Goal: Task Accomplishment & Management: Complete application form

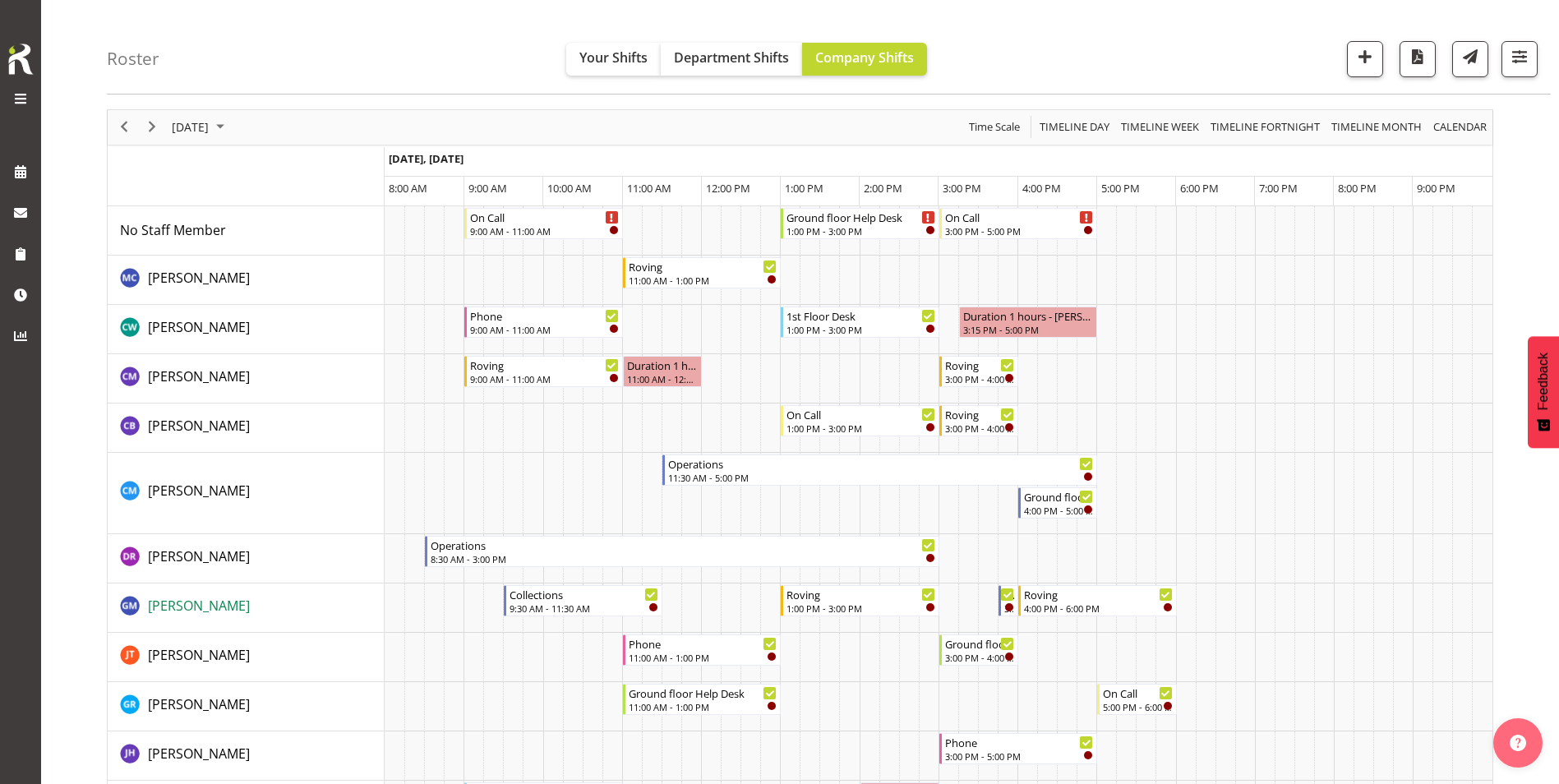
scroll to position [411, 0]
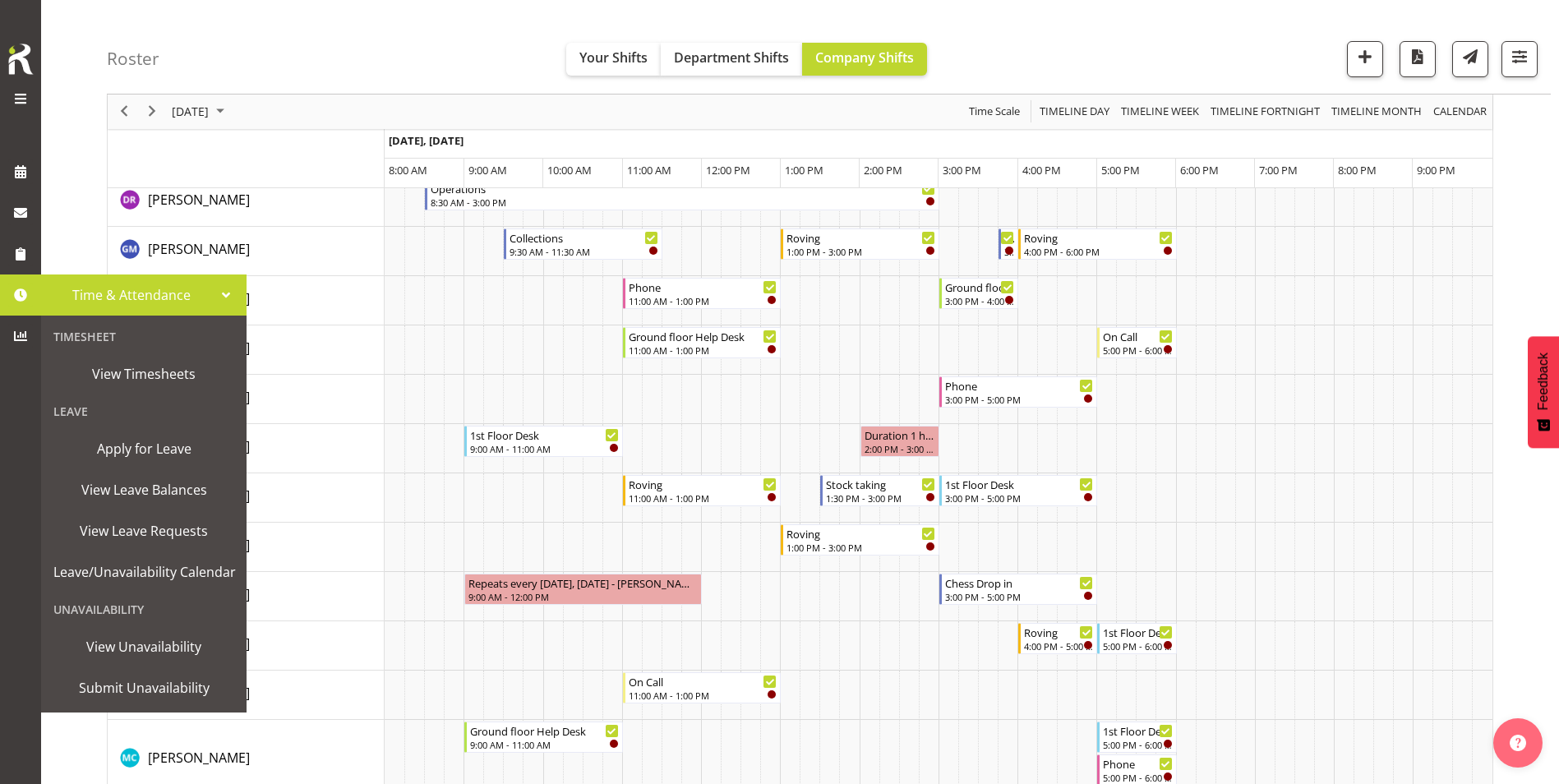
click at [22, 303] on span at bounding box center [20, 294] width 24 height 24
click at [117, 454] on span "Apply for Leave" at bounding box center [144, 449] width 181 height 24
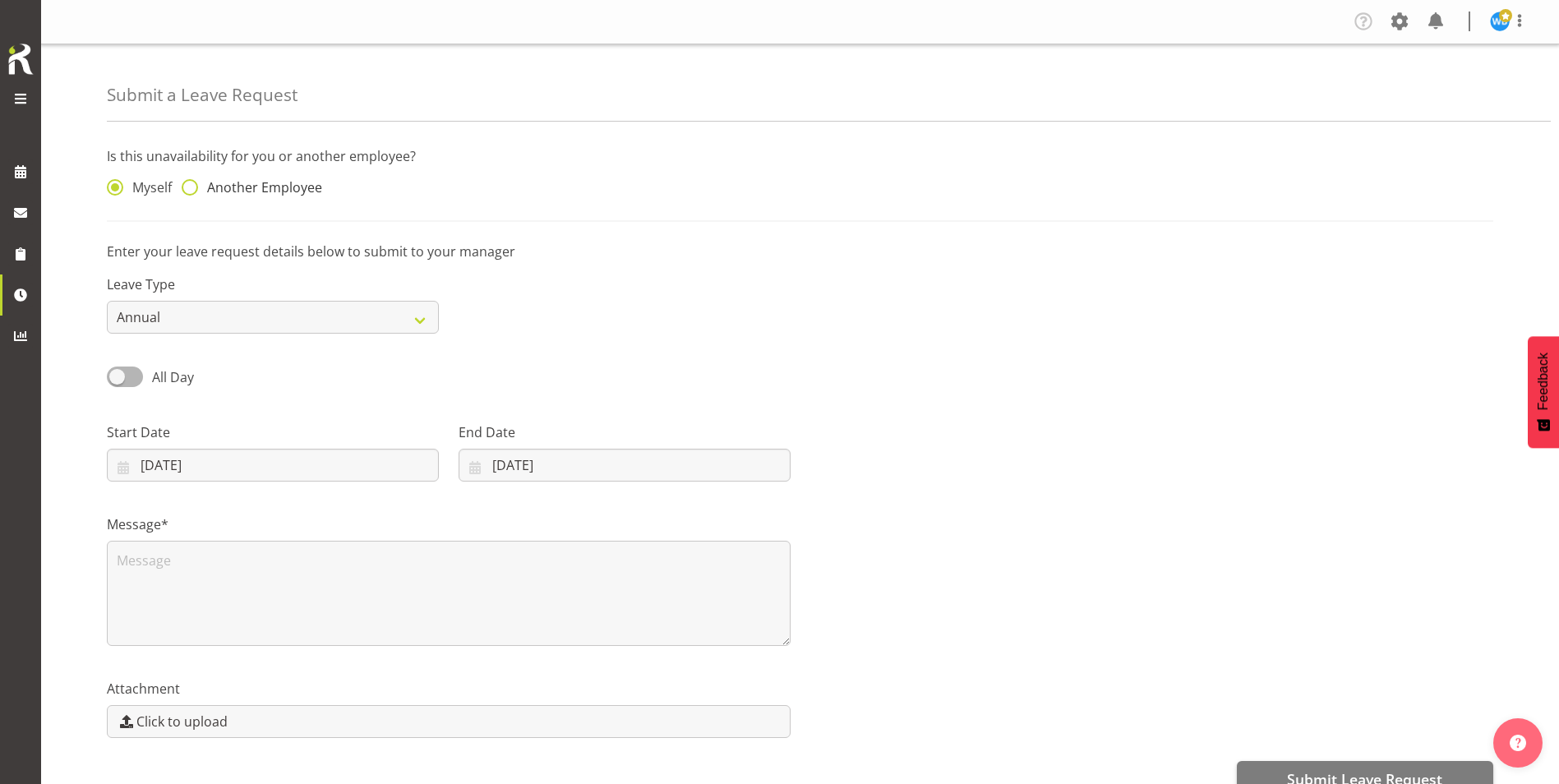
click at [193, 186] on span at bounding box center [189, 187] width 17 height 17
click at [193, 186] on input "Another Employee" at bounding box center [186, 187] width 10 height 10
radio input "true"
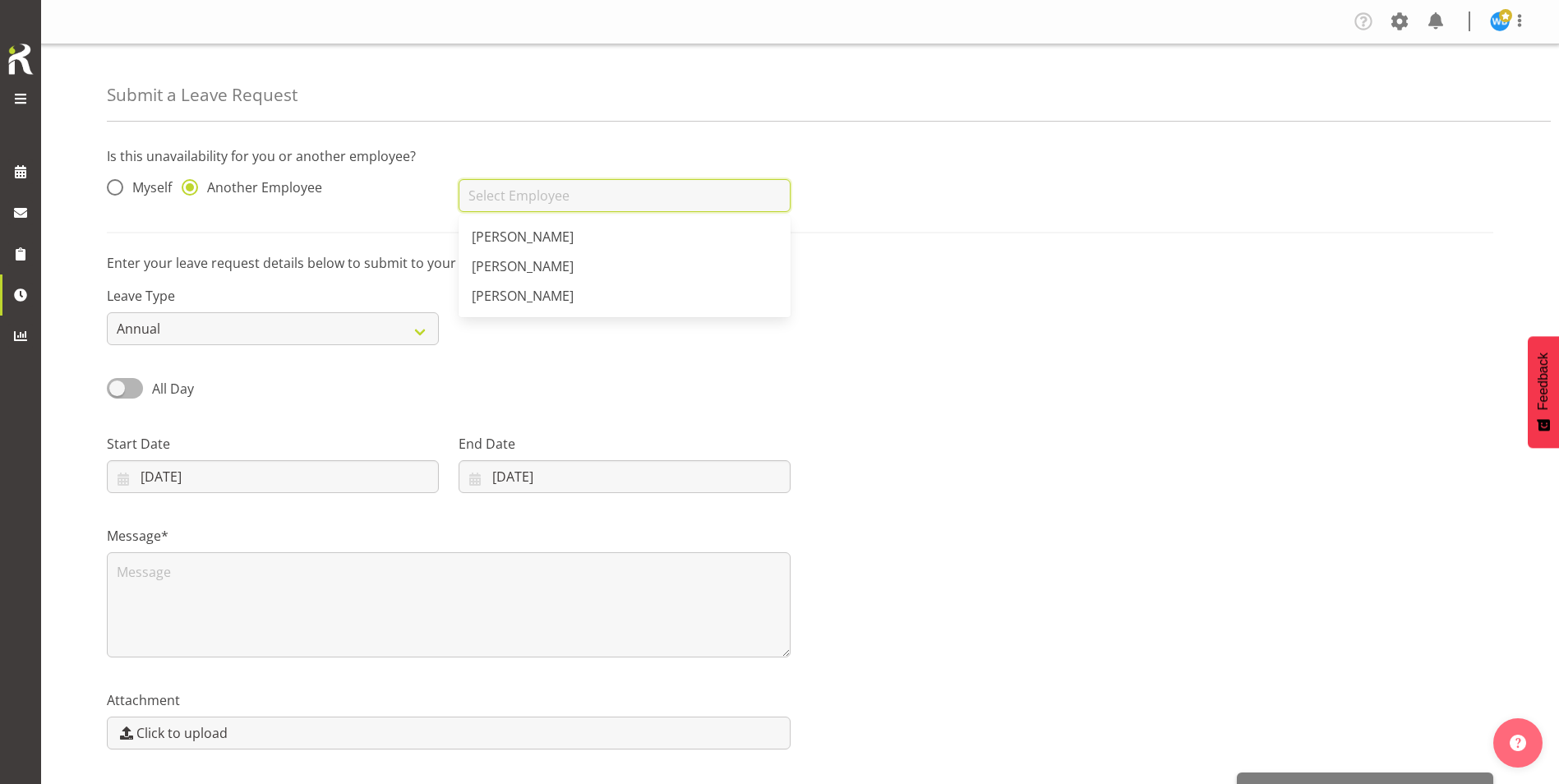
click at [593, 193] on input "text" at bounding box center [624, 196] width 332 height 33
click at [580, 242] on link "[PERSON_NAME]" at bounding box center [624, 237] width 332 height 30
type input "[PERSON_NAME]"
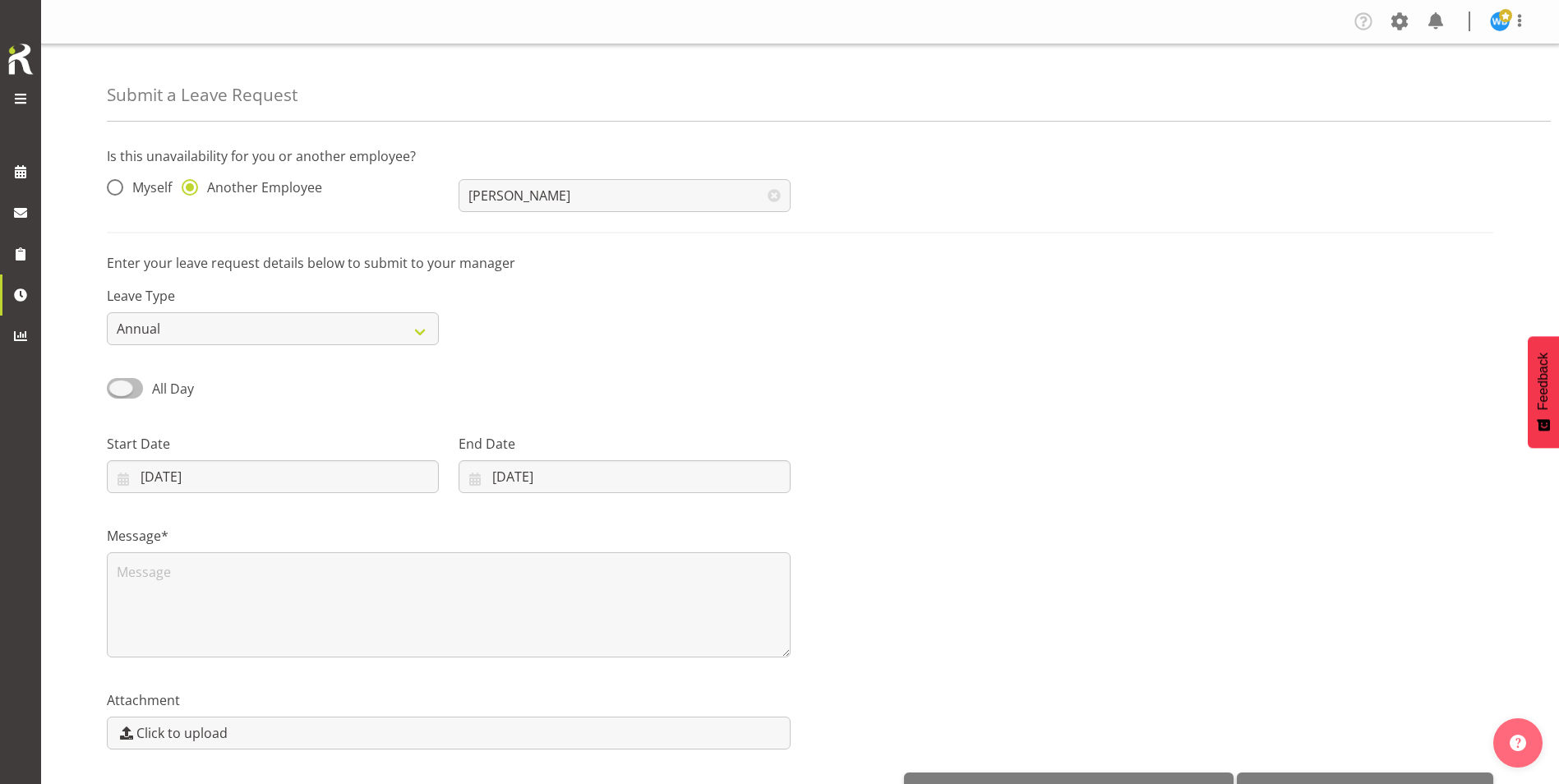
click at [127, 383] on span at bounding box center [125, 389] width 37 height 21
click at [118, 383] on input "All Day" at bounding box center [112, 389] width 10 height 10
checkbox input "true"
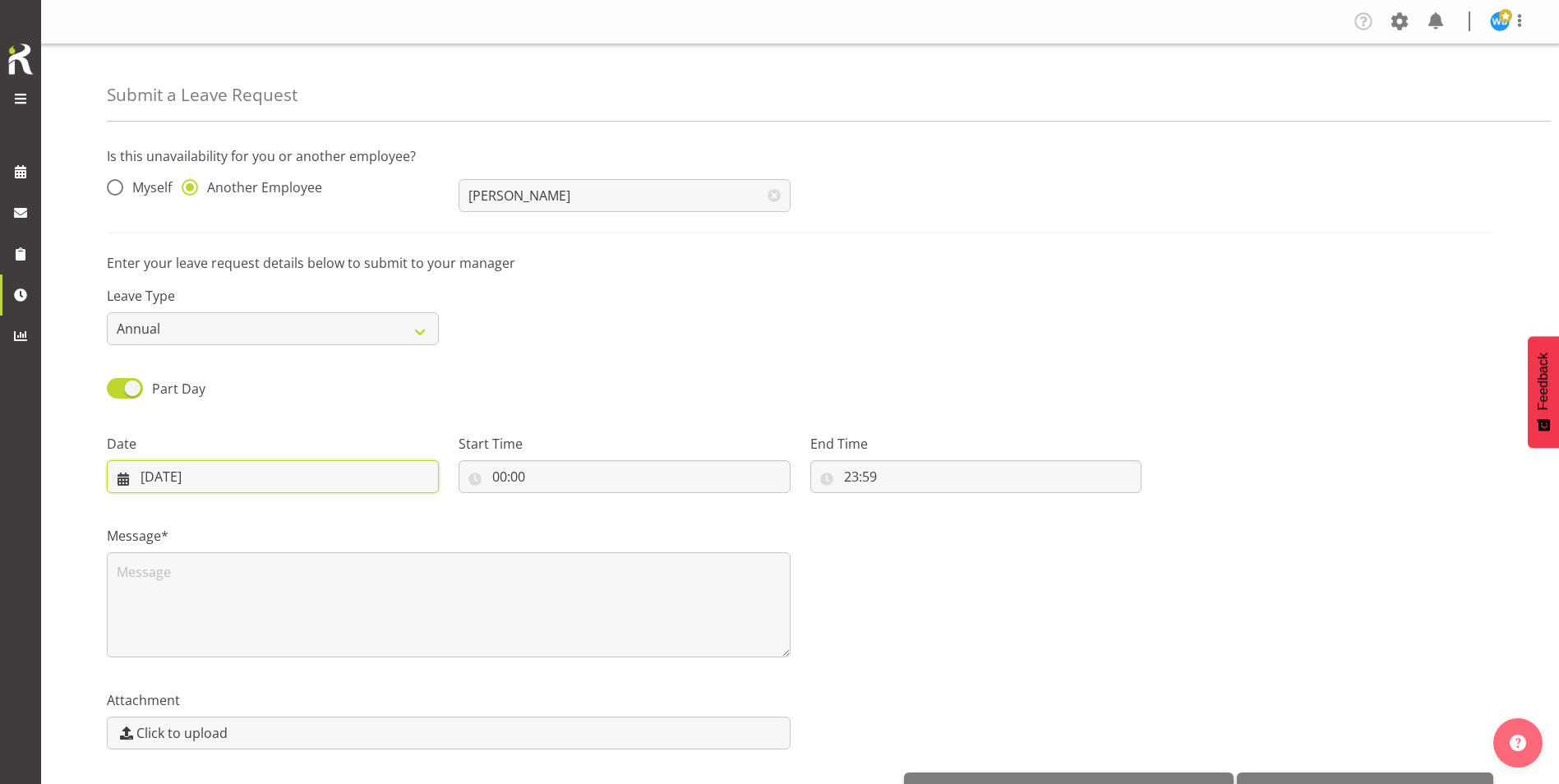
click at [197, 479] on input "17/09/2025" at bounding box center [273, 476] width 332 height 33
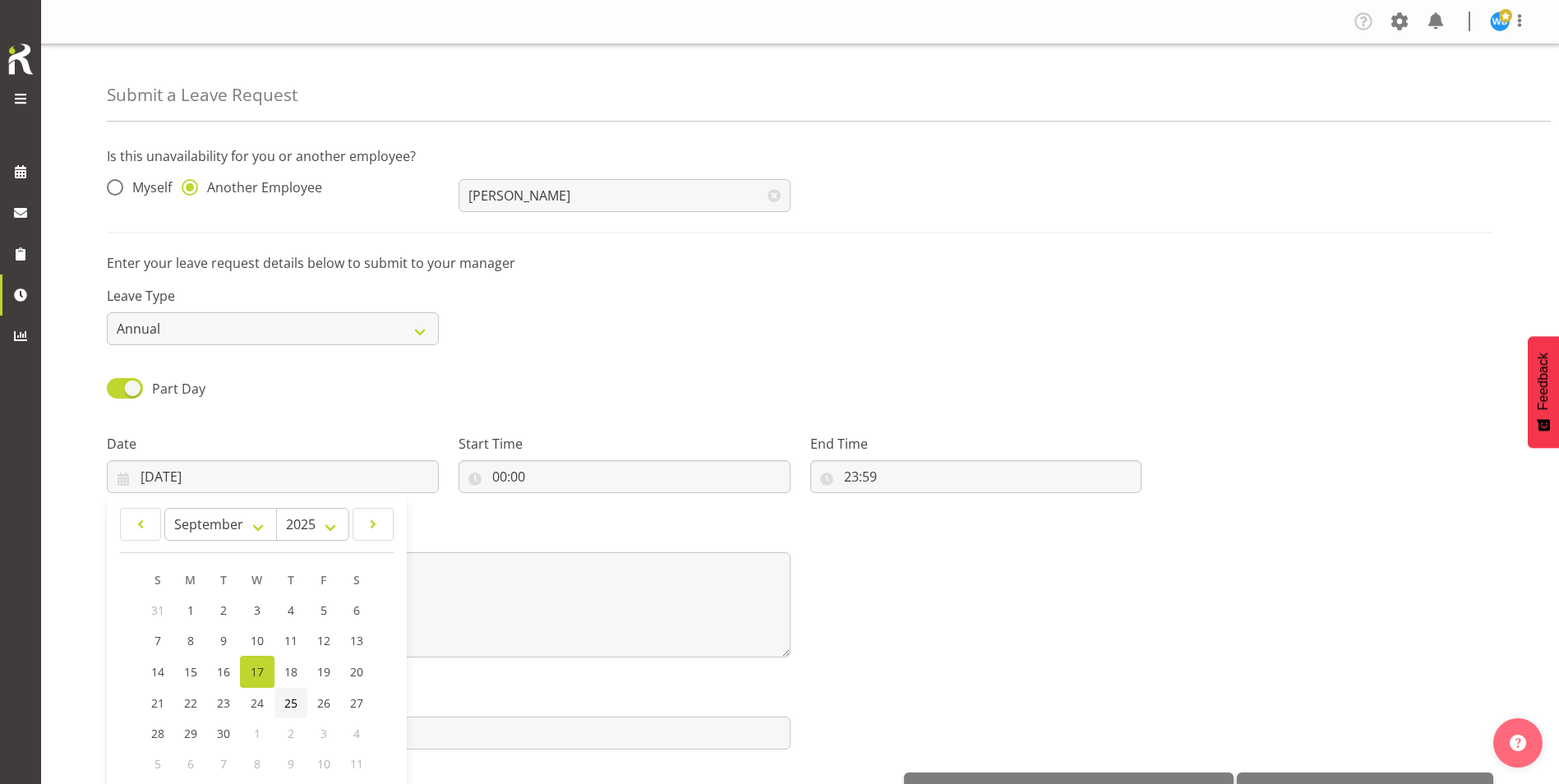
click at [289, 703] on span "25" at bounding box center [290, 703] width 13 height 16
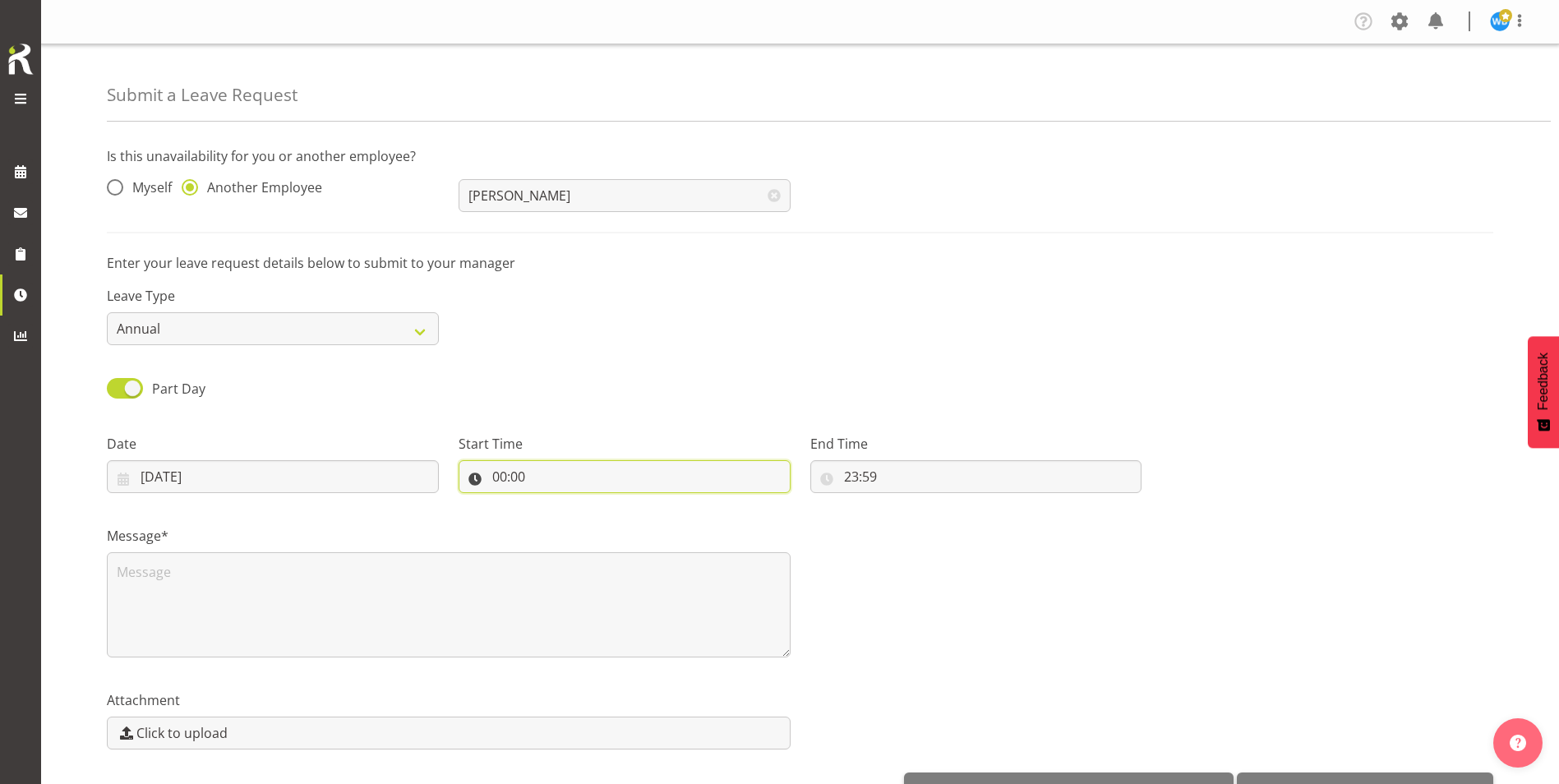
click at [520, 479] on input "00:00" at bounding box center [624, 476] width 332 height 33
click at [871, 476] on input "23:59" at bounding box center [976, 476] width 332 height 33
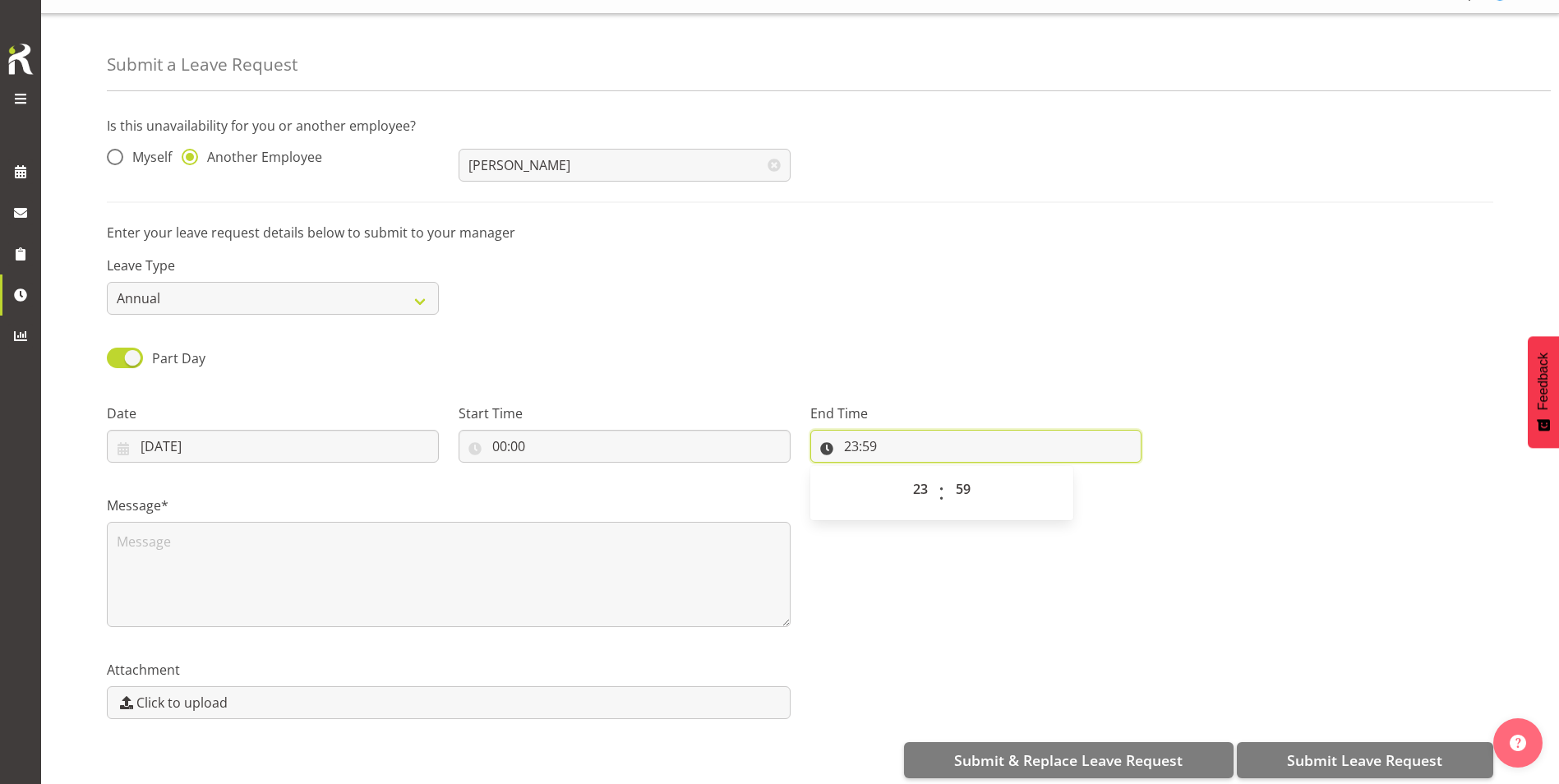
scroll to position [50, 0]
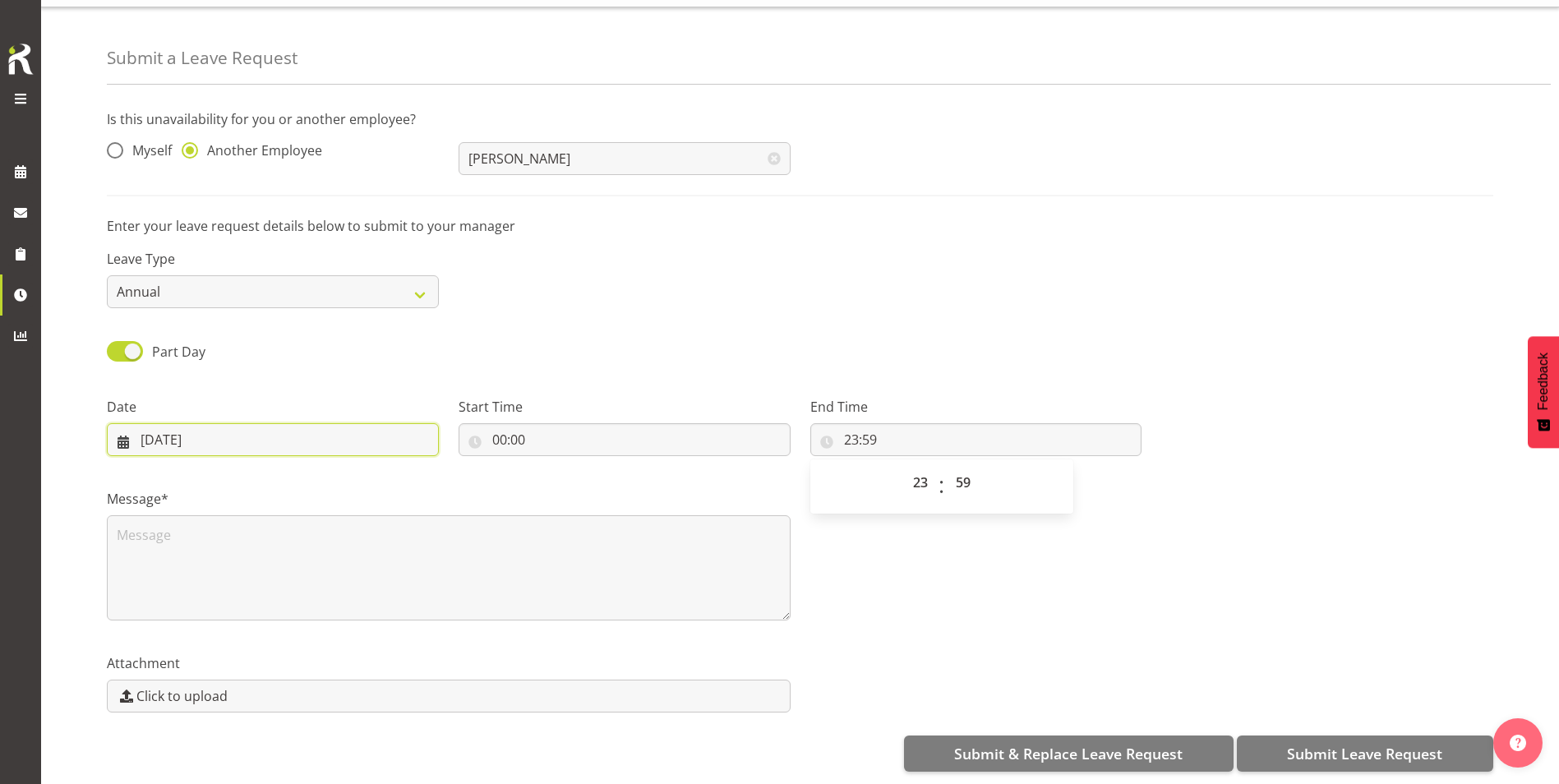
click at [172, 423] on input "25/09/2025" at bounding box center [273, 440] width 332 height 33
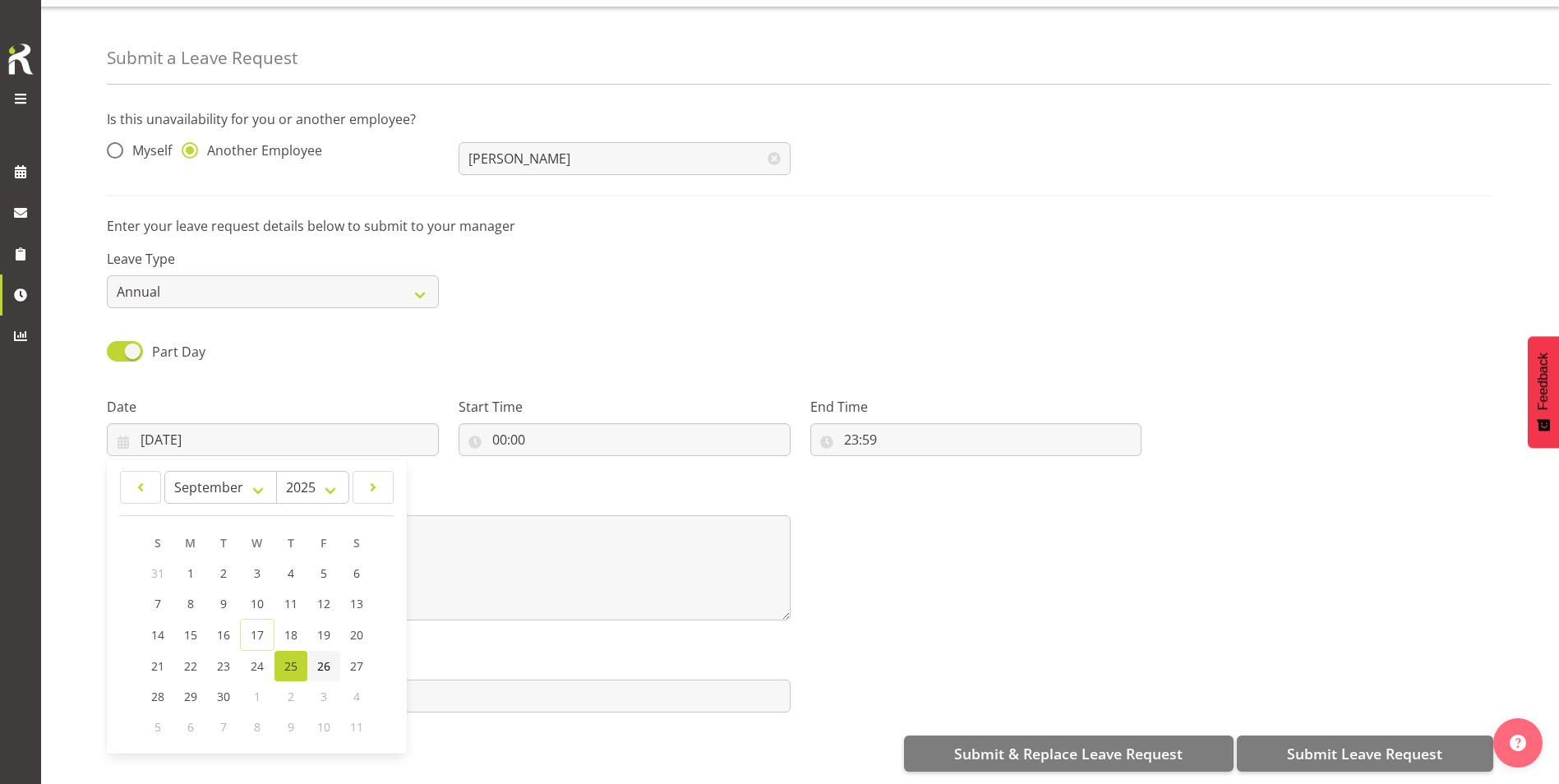
click at [315, 652] on link "26" at bounding box center [324, 666] width 33 height 30
type input "26/09/2025"
click at [138, 341] on span at bounding box center [125, 351] width 37 height 21
click at [118, 346] on input "Part Day" at bounding box center [112, 351] width 10 height 10
checkbox input "false"
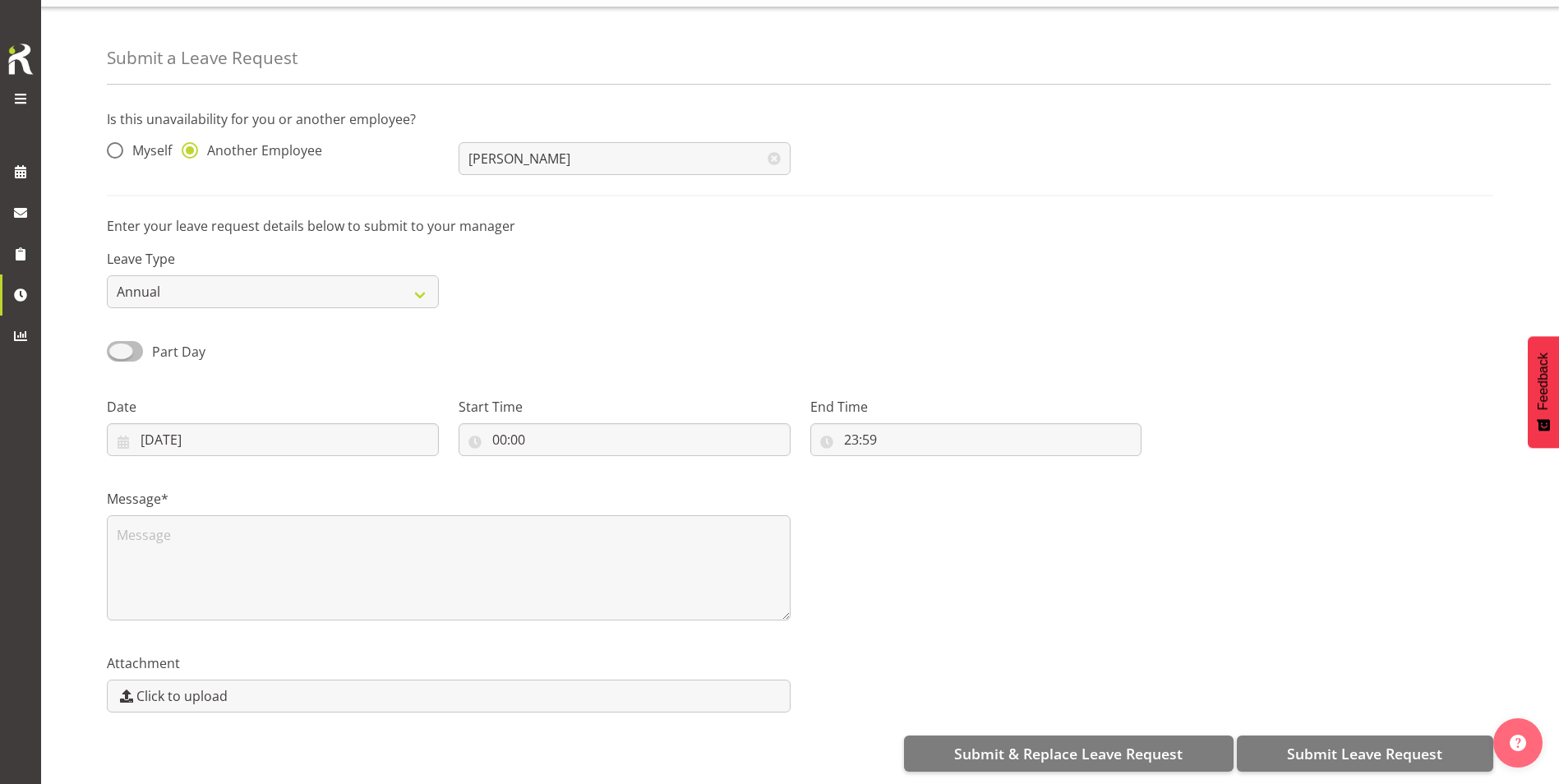
type input "17/09/2025"
click at [551, 423] on input "17/09/2025" at bounding box center [624, 440] width 332 height 33
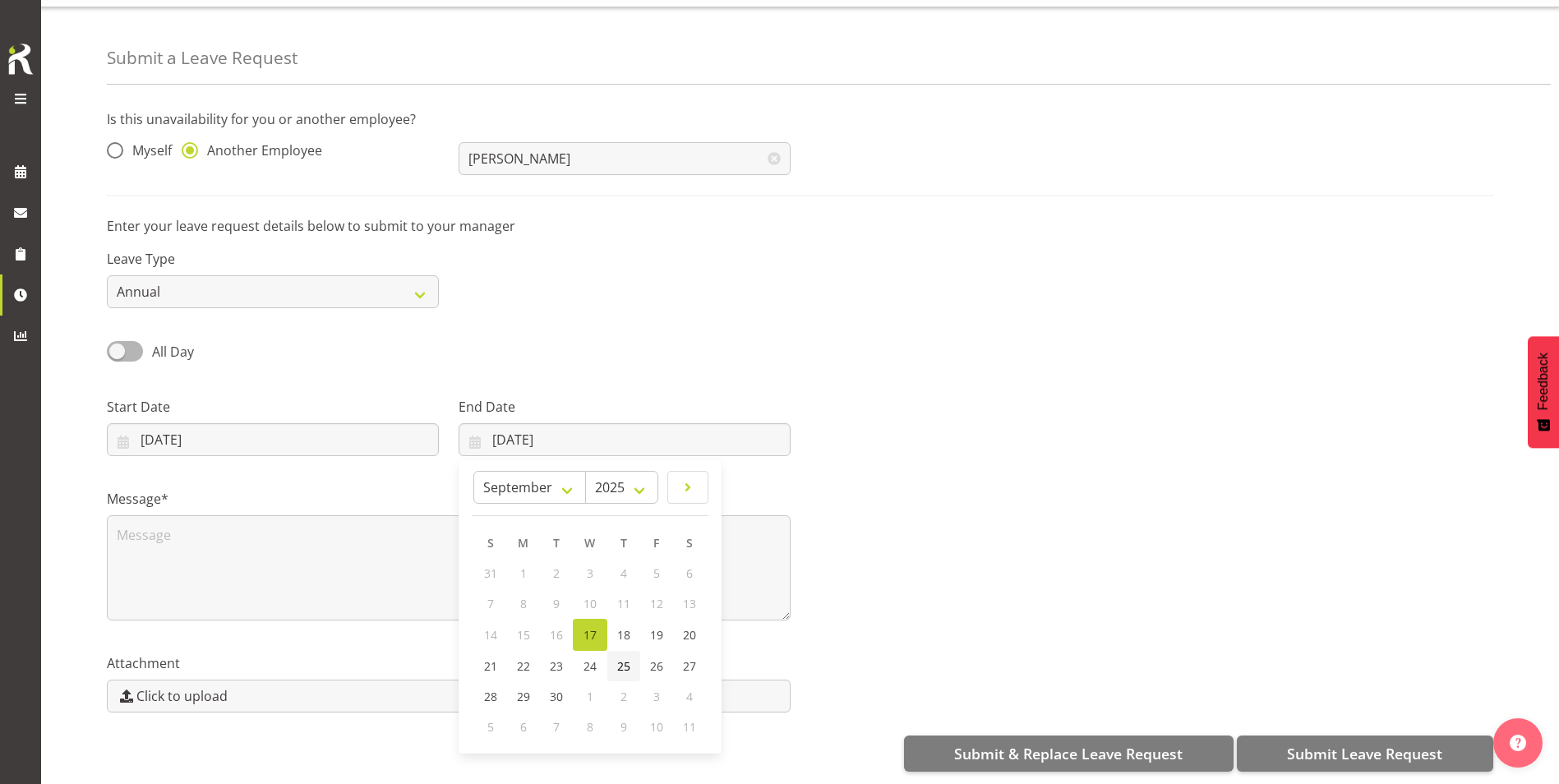
click at [620, 659] on span "25" at bounding box center [623, 666] width 13 height 16
type input "25/09/2025"
click at [362, 435] on input "17/09/2025" at bounding box center [273, 440] width 332 height 33
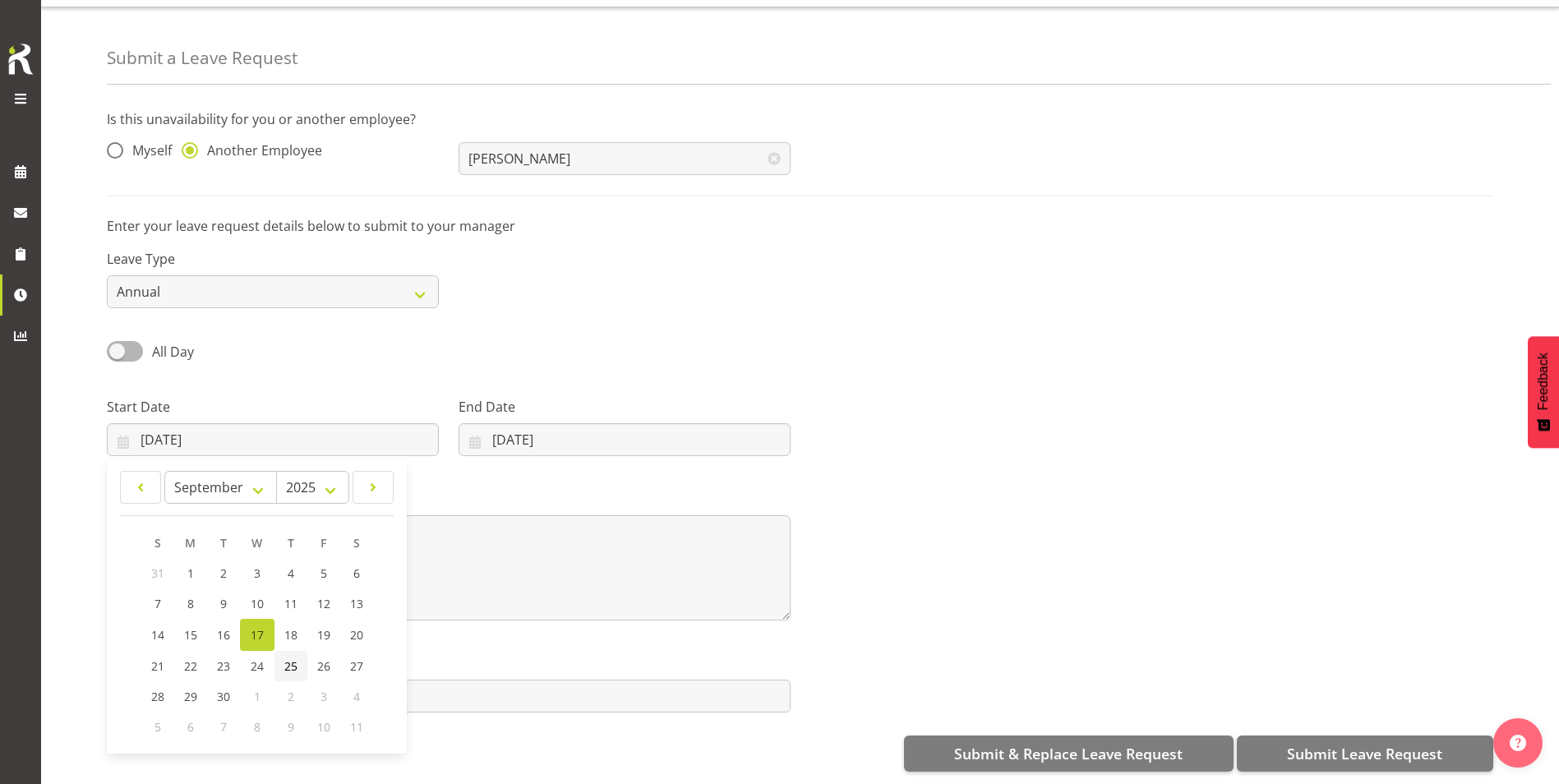
click at [284, 659] on span "25" at bounding box center [290, 666] width 13 height 16
type input "25/09/2025"
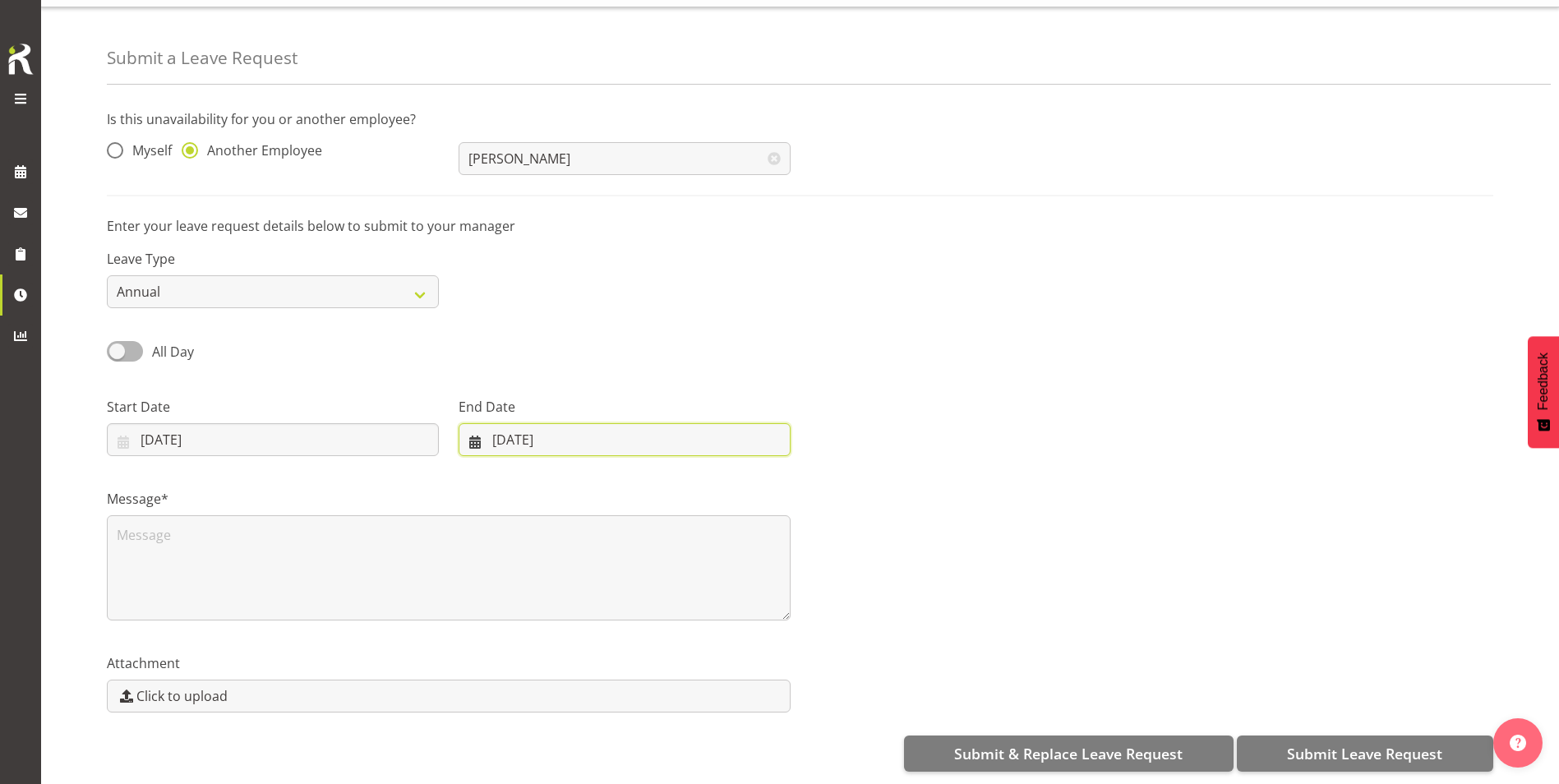
drag, startPoint x: 559, startPoint y: 431, endPoint x: 566, endPoint y: 485, distance: 54.5
click at [559, 431] on input "25/09/2025" at bounding box center [624, 440] width 332 height 33
click at [645, 655] on link "26" at bounding box center [657, 666] width 33 height 30
type input "26/09/2025"
click at [181, 556] on textarea at bounding box center [449, 567] width 684 height 105
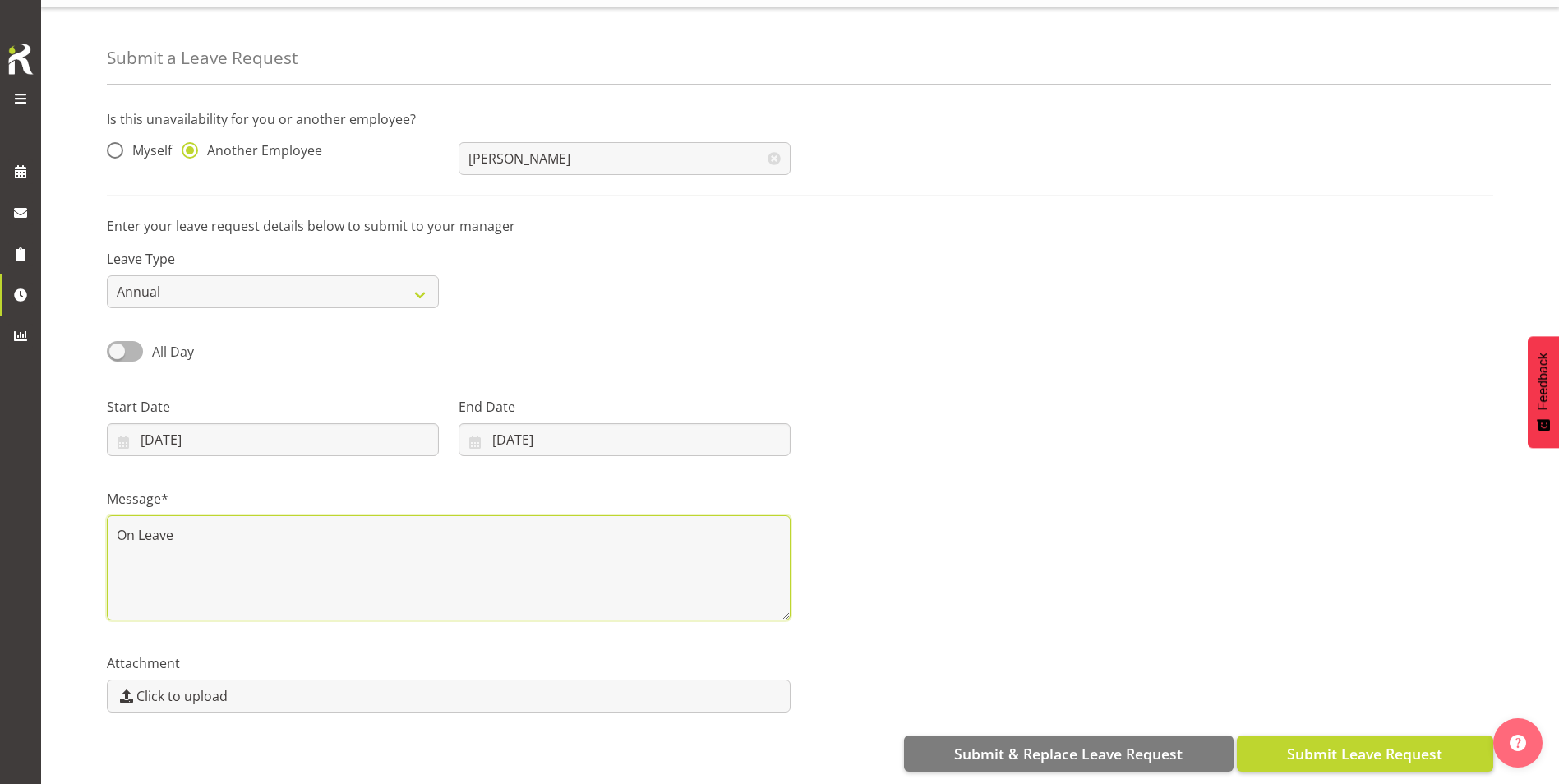
type textarea "On Leave"
click at [1304, 746] on span "Submit Leave Request" at bounding box center [1365, 754] width 155 height 22
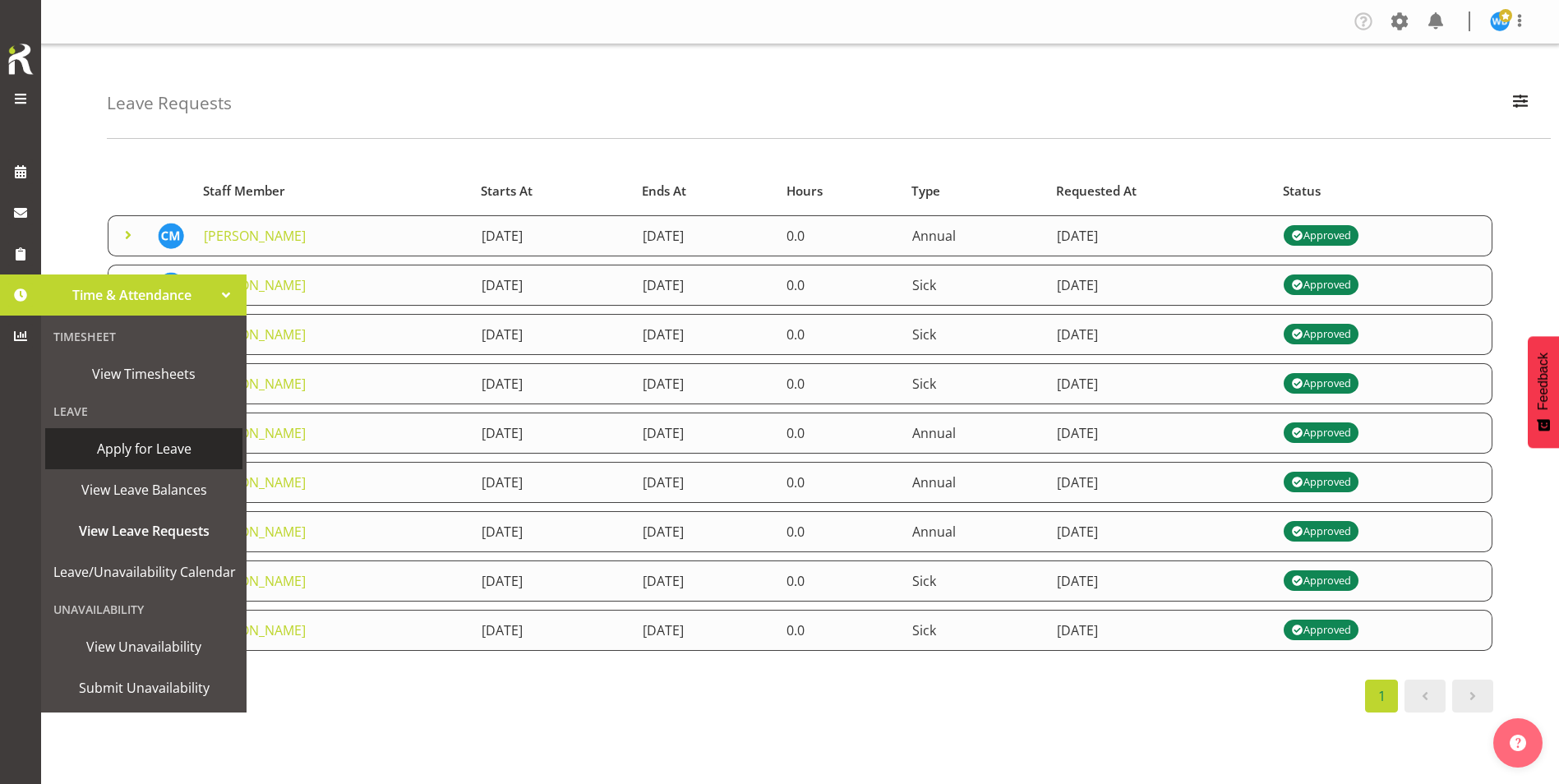
click at [181, 456] on span "Apply for Leave" at bounding box center [144, 449] width 181 height 24
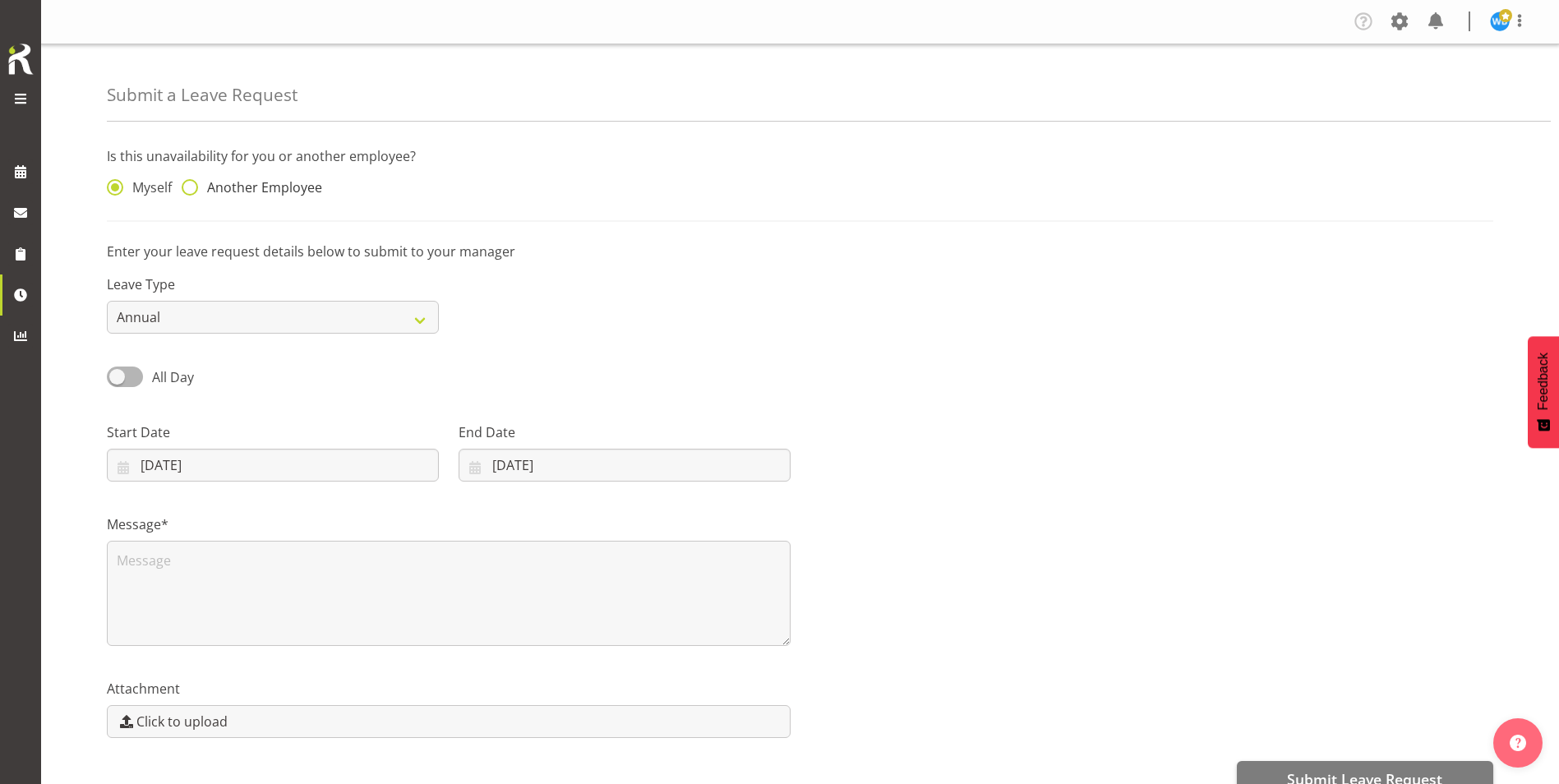
click at [220, 187] on span "Another Employee" at bounding box center [260, 187] width 124 height 17
click at [193, 187] on input "Another Employee" at bounding box center [186, 187] width 10 height 10
radio input "true"
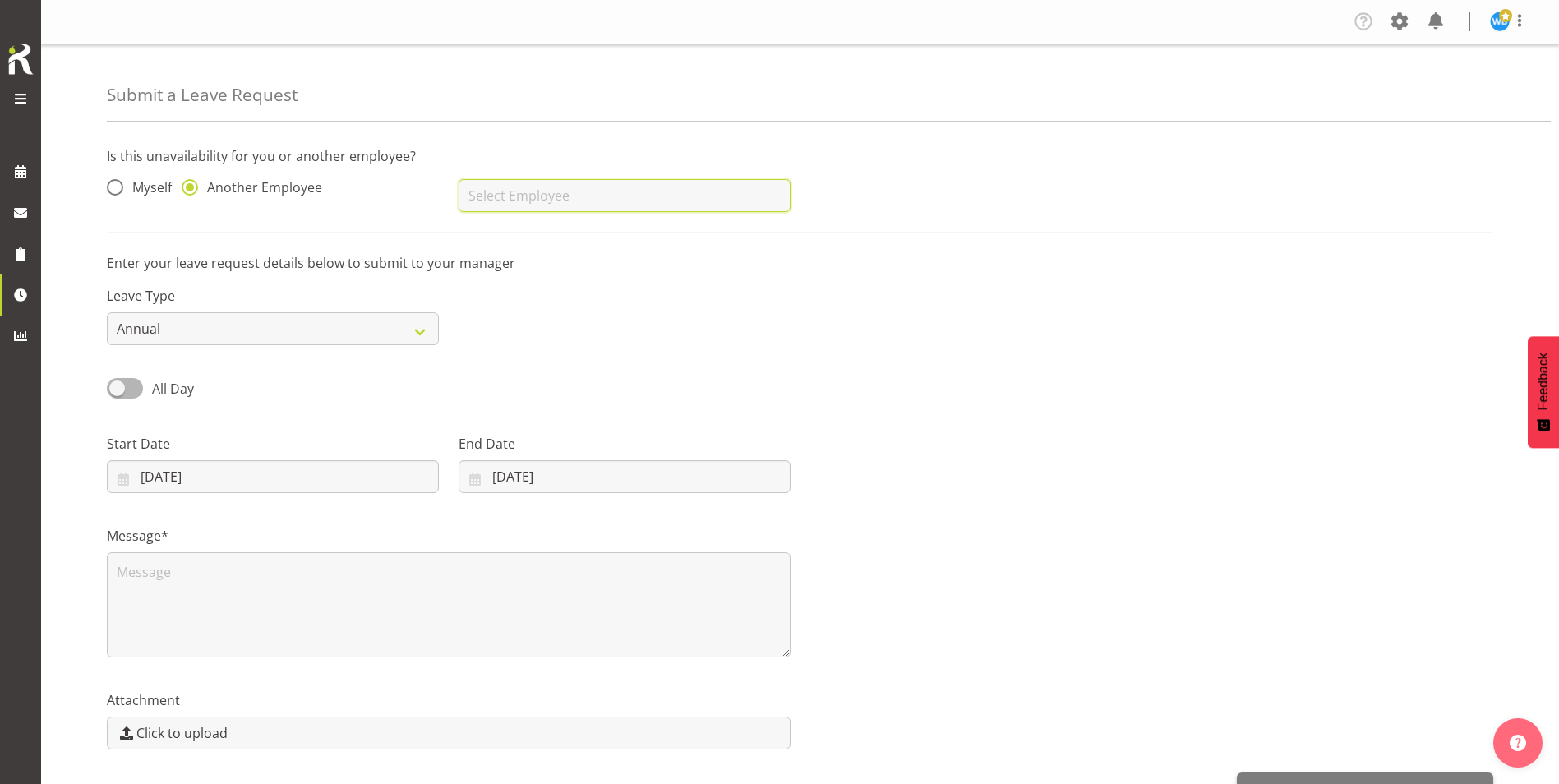
click at [489, 198] on input "text" at bounding box center [624, 196] width 332 height 33
click at [521, 268] on span "[PERSON_NAME]" at bounding box center [522, 266] width 102 height 18
type input "[PERSON_NAME]"
click at [251, 480] on input "17/09/2025" at bounding box center [273, 476] width 332 height 33
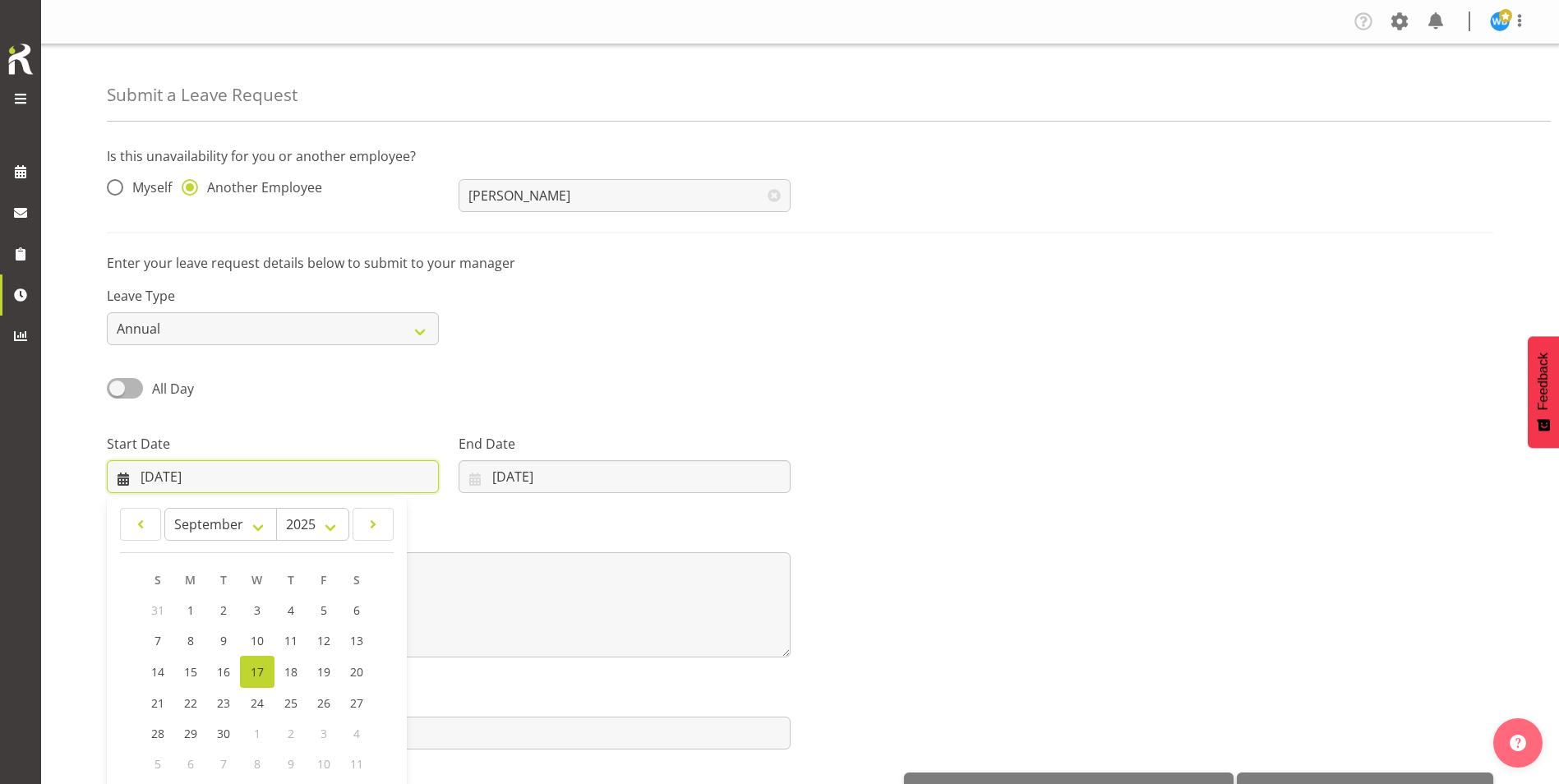
scroll to position [50, 0]
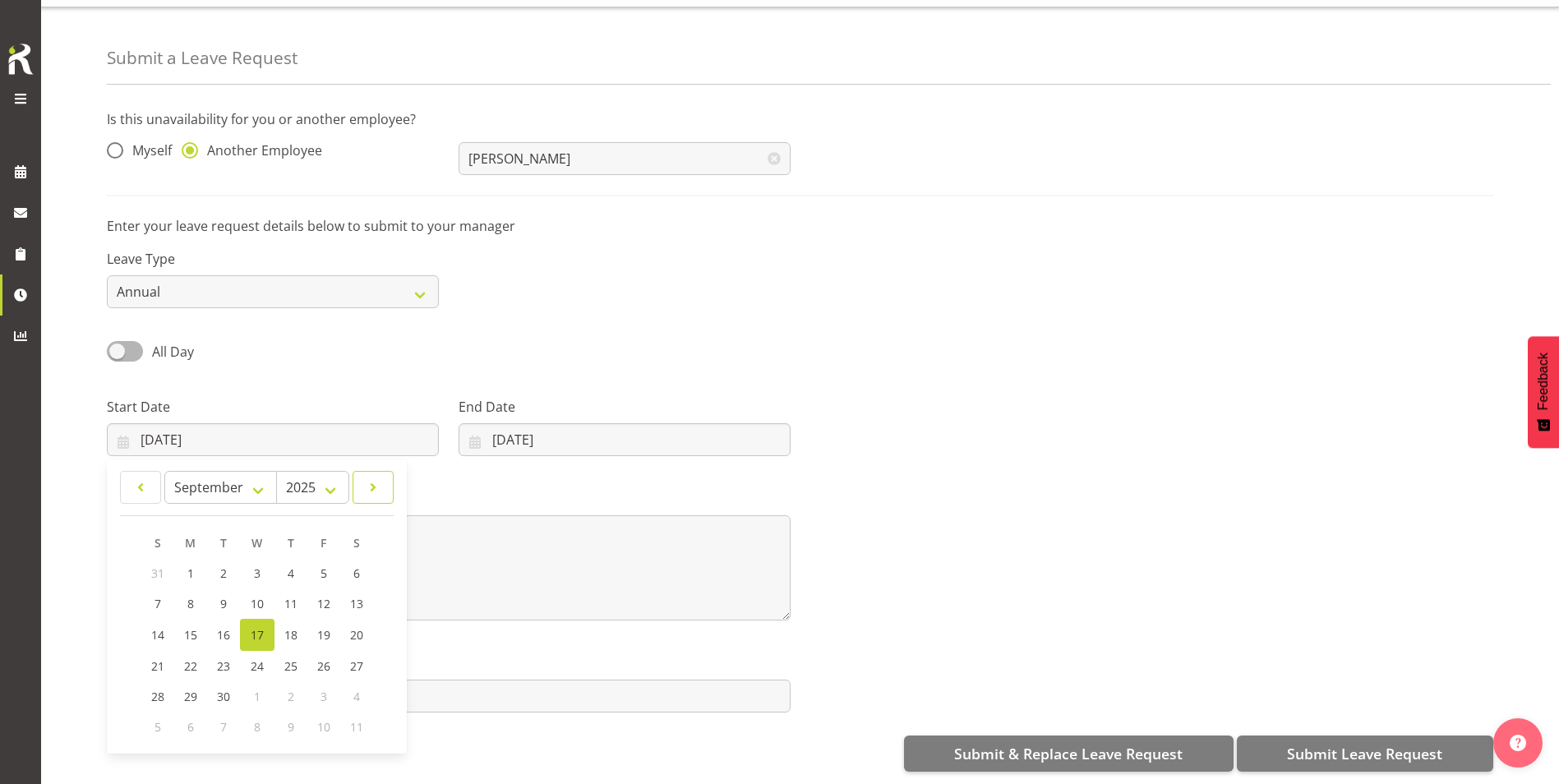
click at [378, 478] on span at bounding box center [373, 487] width 20 height 20
select select "9"
click at [254, 565] on span "1" at bounding box center [257, 573] width 7 height 16
type input "01/10/2025"
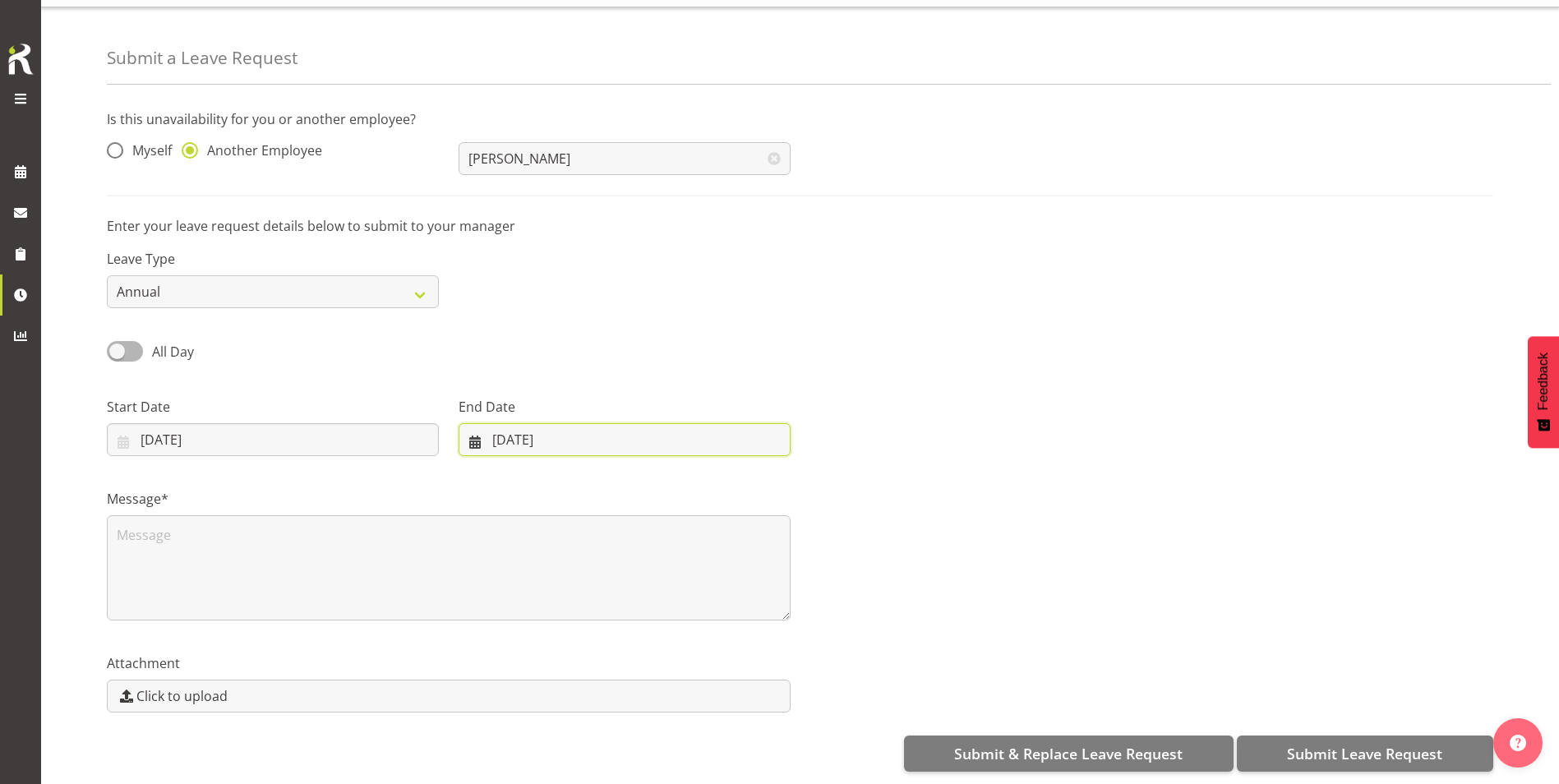
click at [495, 427] on input "17/09/2025" at bounding box center [624, 440] width 332 height 33
click at [685, 479] on span at bounding box center [688, 487] width 20 height 20
select select "9"
click at [655, 565] on span "3" at bounding box center [656, 573] width 7 height 16
type input "03/10/2025"
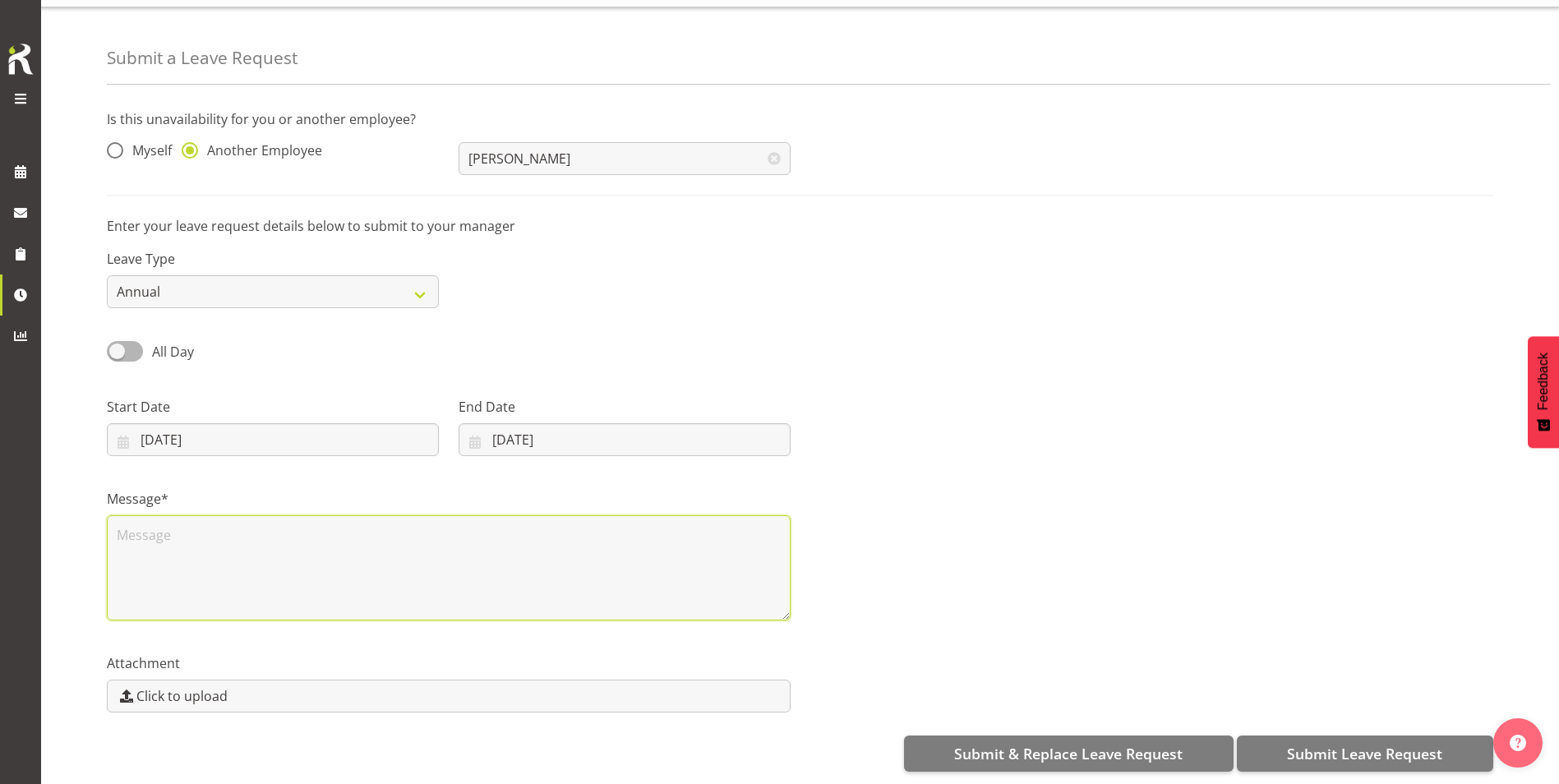
click at [168, 524] on textarea at bounding box center [449, 567] width 684 height 105
type textarea "On Leave"
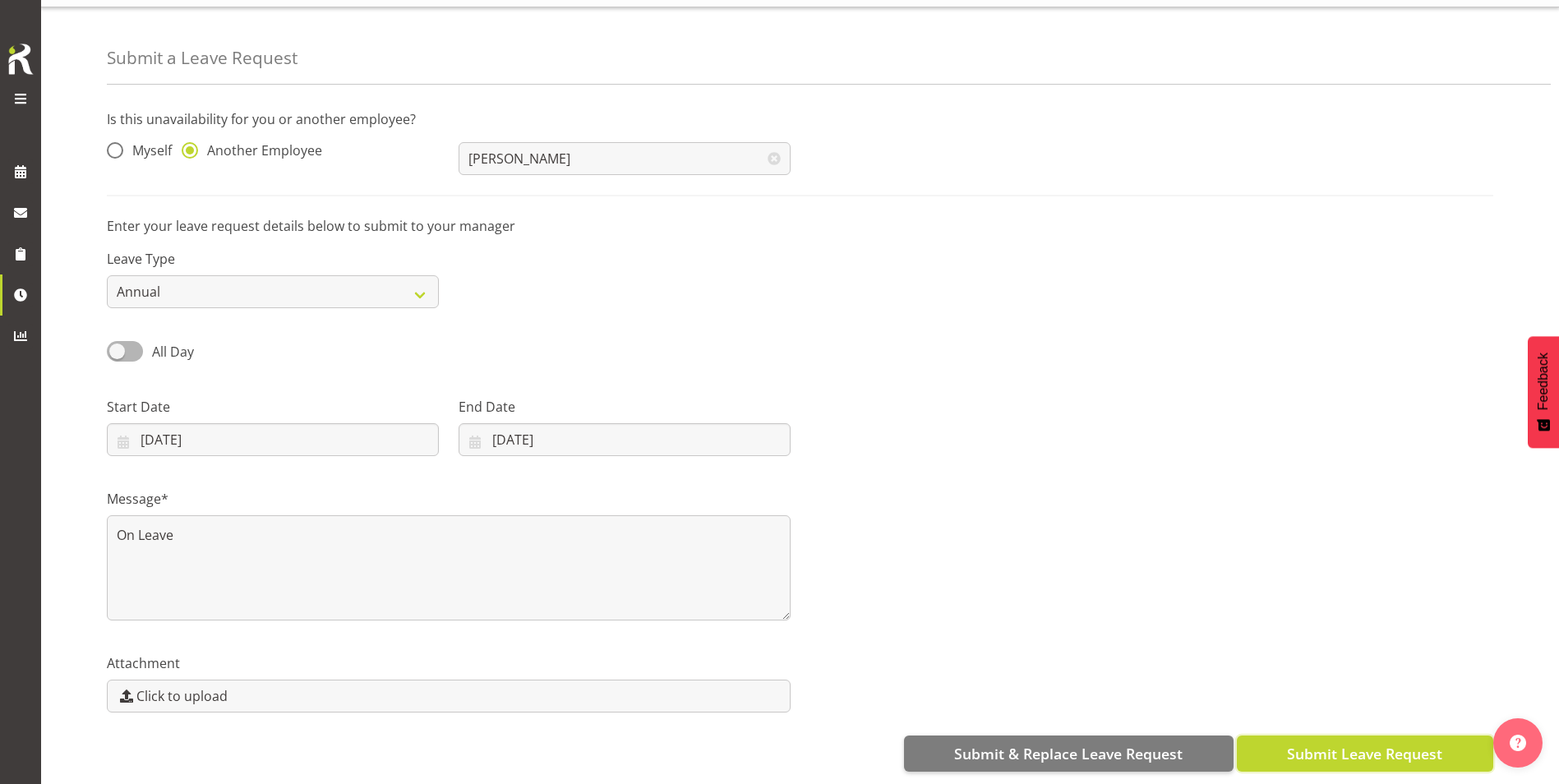
click at [1322, 743] on span "Submit Leave Request" at bounding box center [1365, 754] width 155 height 22
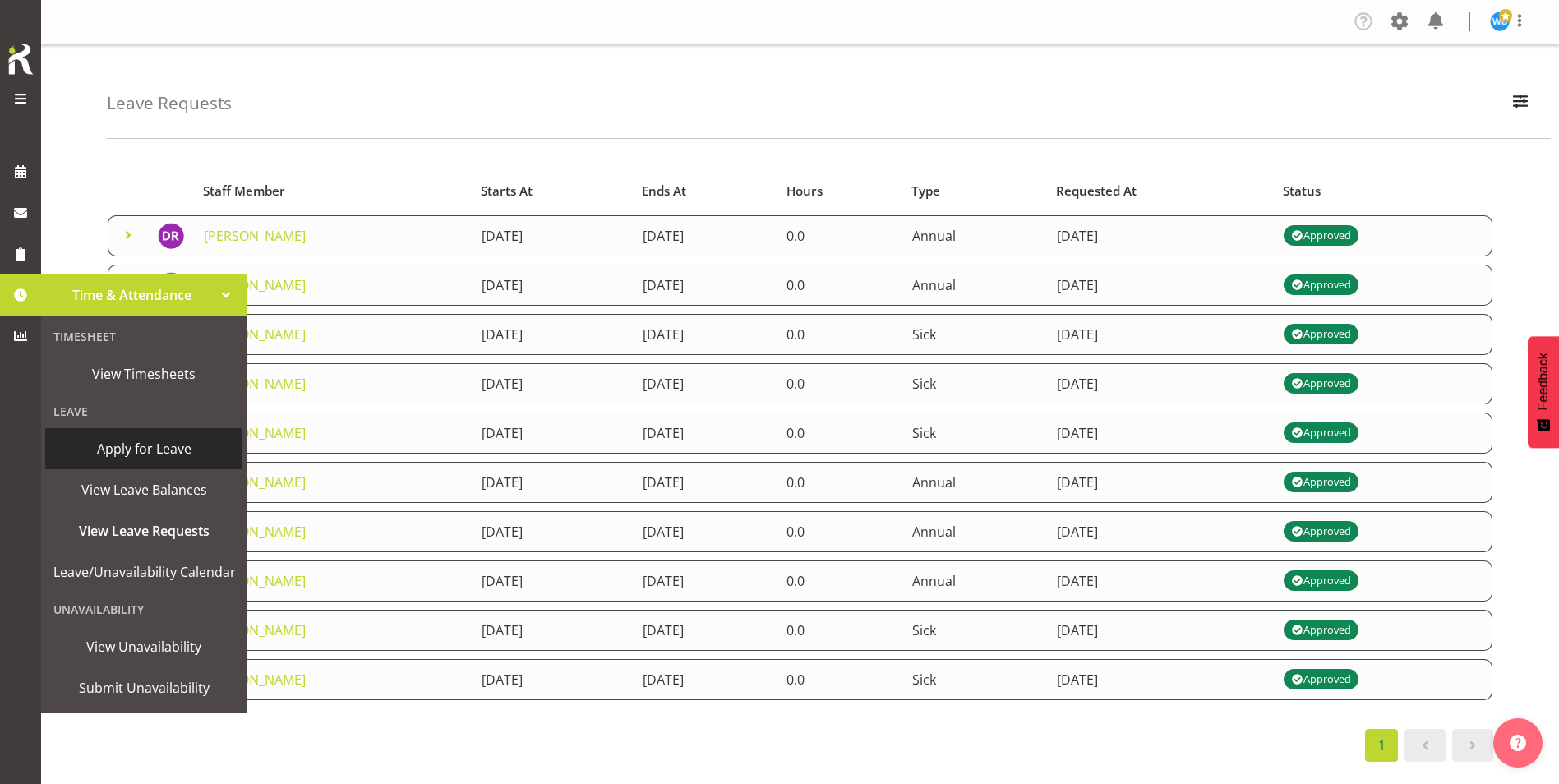
drag, startPoint x: 154, startPoint y: 455, endPoint x: 184, endPoint y: 454, distance: 30.0
click at [154, 455] on span "Apply for Leave" at bounding box center [144, 449] width 181 height 24
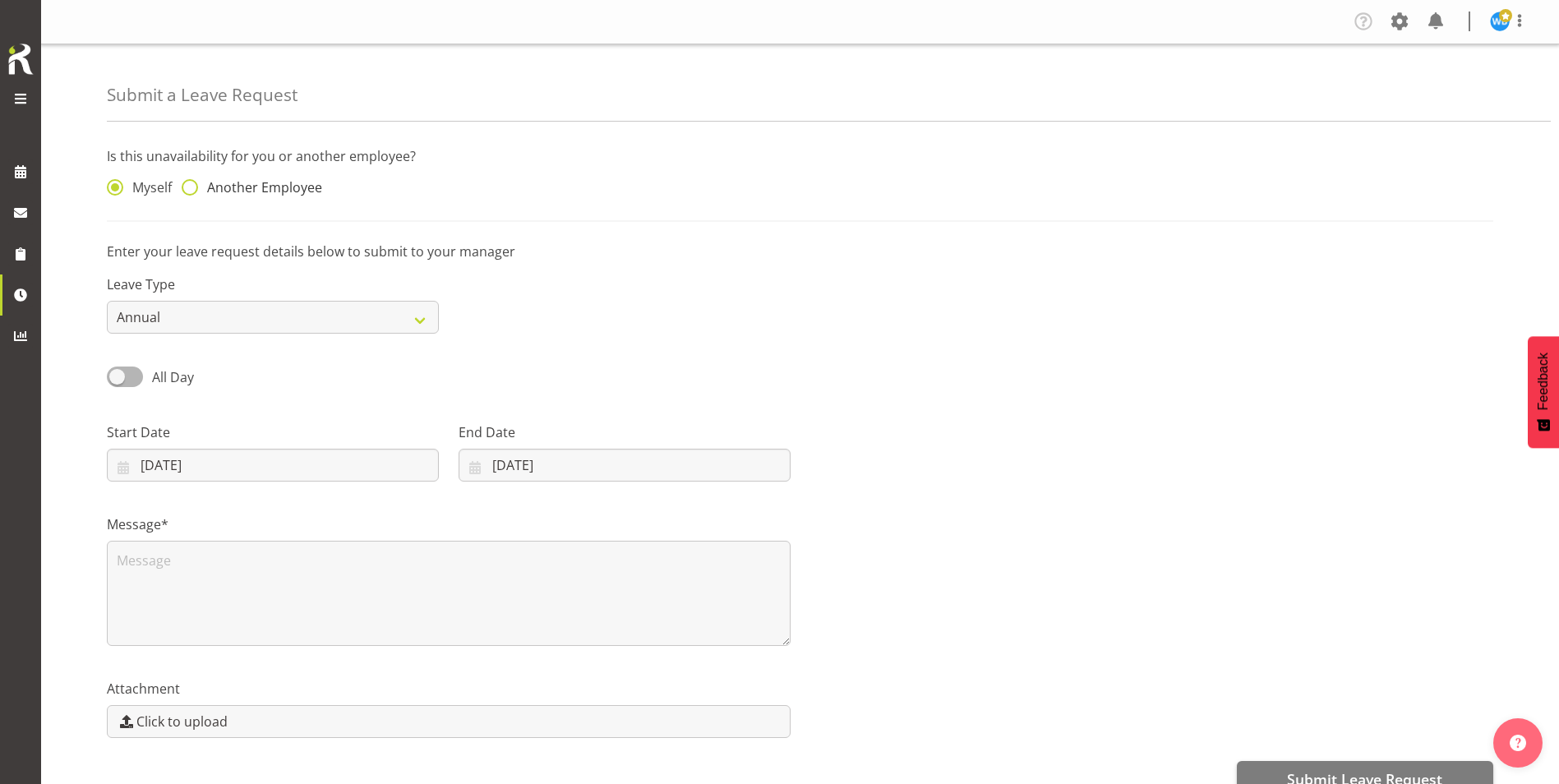
click at [221, 186] on span "Another Employee" at bounding box center [260, 187] width 124 height 17
click at [193, 186] on input "Another Employee" at bounding box center [186, 187] width 10 height 10
radio input "true"
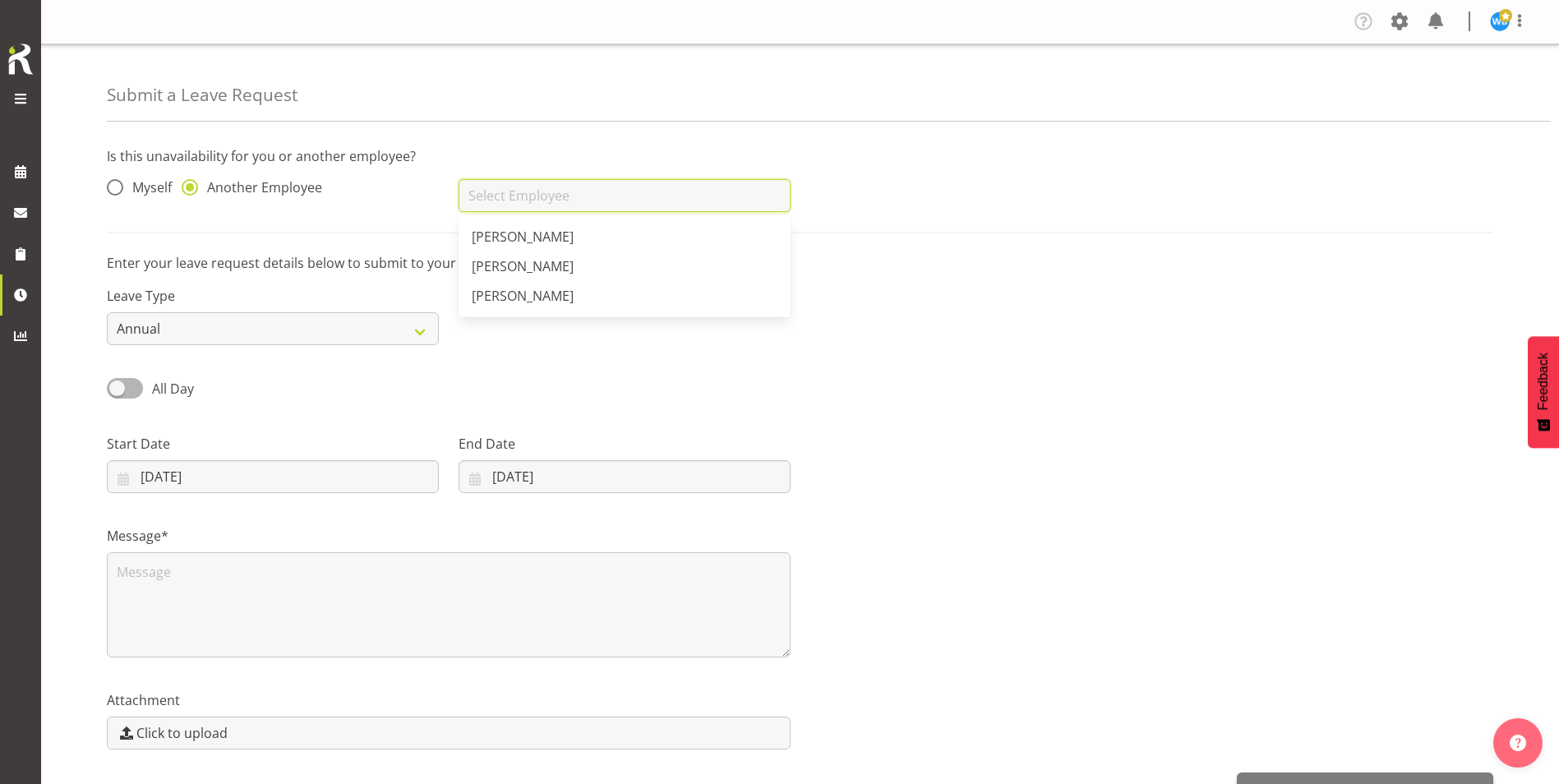
click at [499, 199] on input "text" at bounding box center [624, 196] width 332 height 33
click at [527, 233] on span "[PERSON_NAME]" at bounding box center [522, 236] width 102 height 18
type input "[PERSON_NAME]"
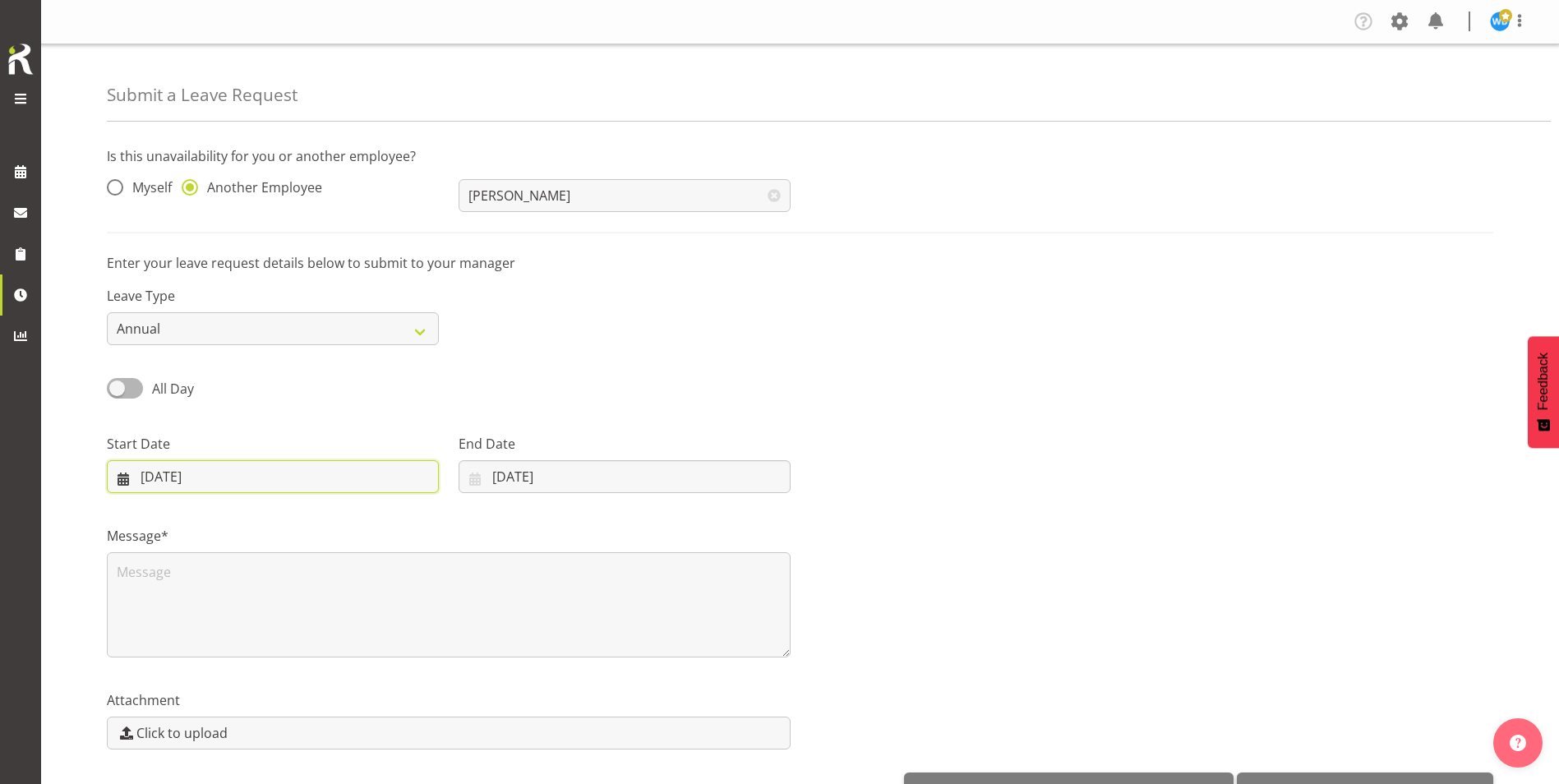
click at [180, 478] on input "17/09/2025" at bounding box center [273, 476] width 332 height 33
click at [219, 476] on input "17/09/2025" at bounding box center [273, 476] width 332 height 33
click at [258, 477] on input "17/09/2025" at bounding box center [273, 476] width 332 height 33
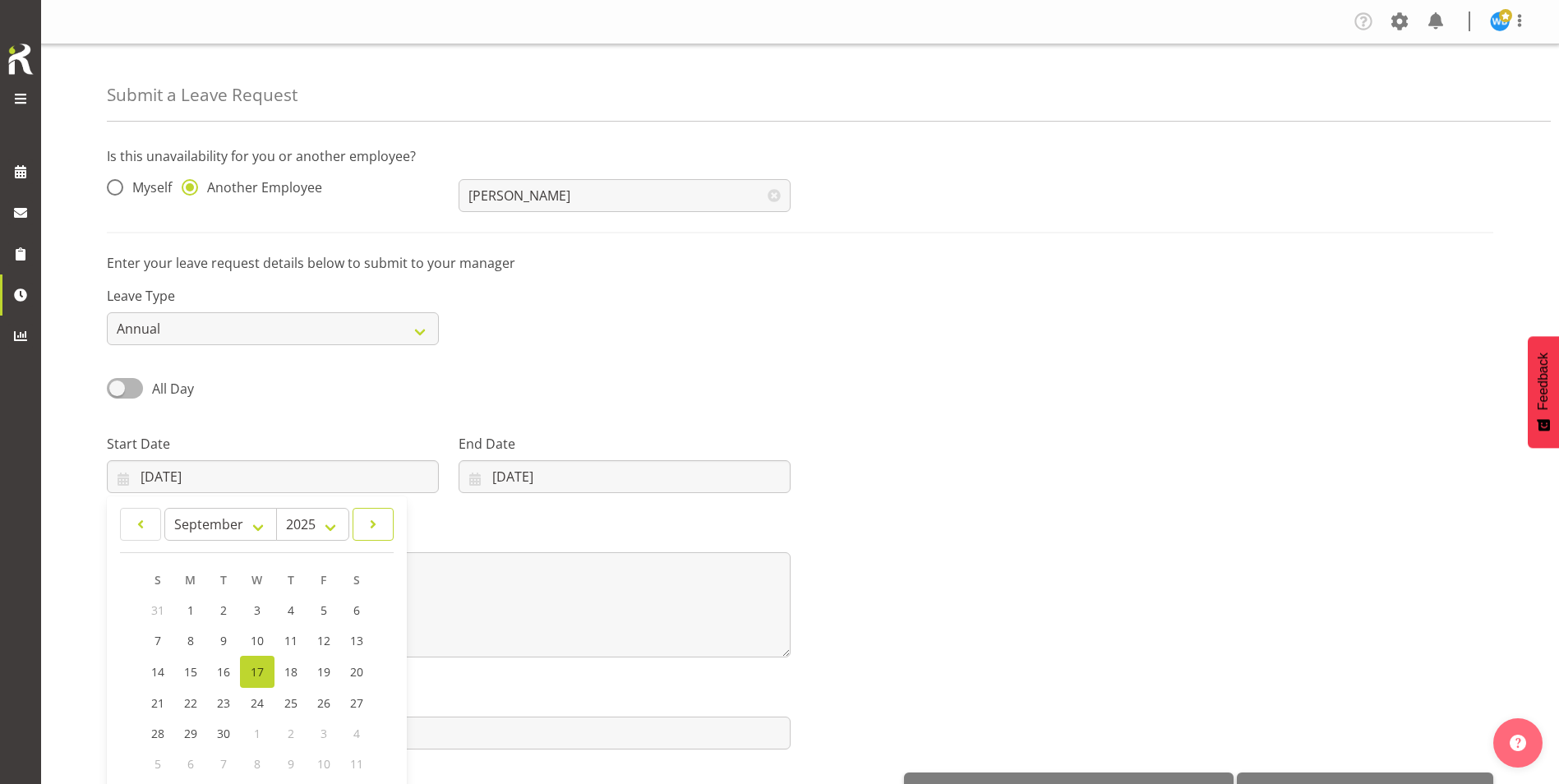
click at [364, 524] on span at bounding box center [373, 524] width 20 height 20
select select "9"
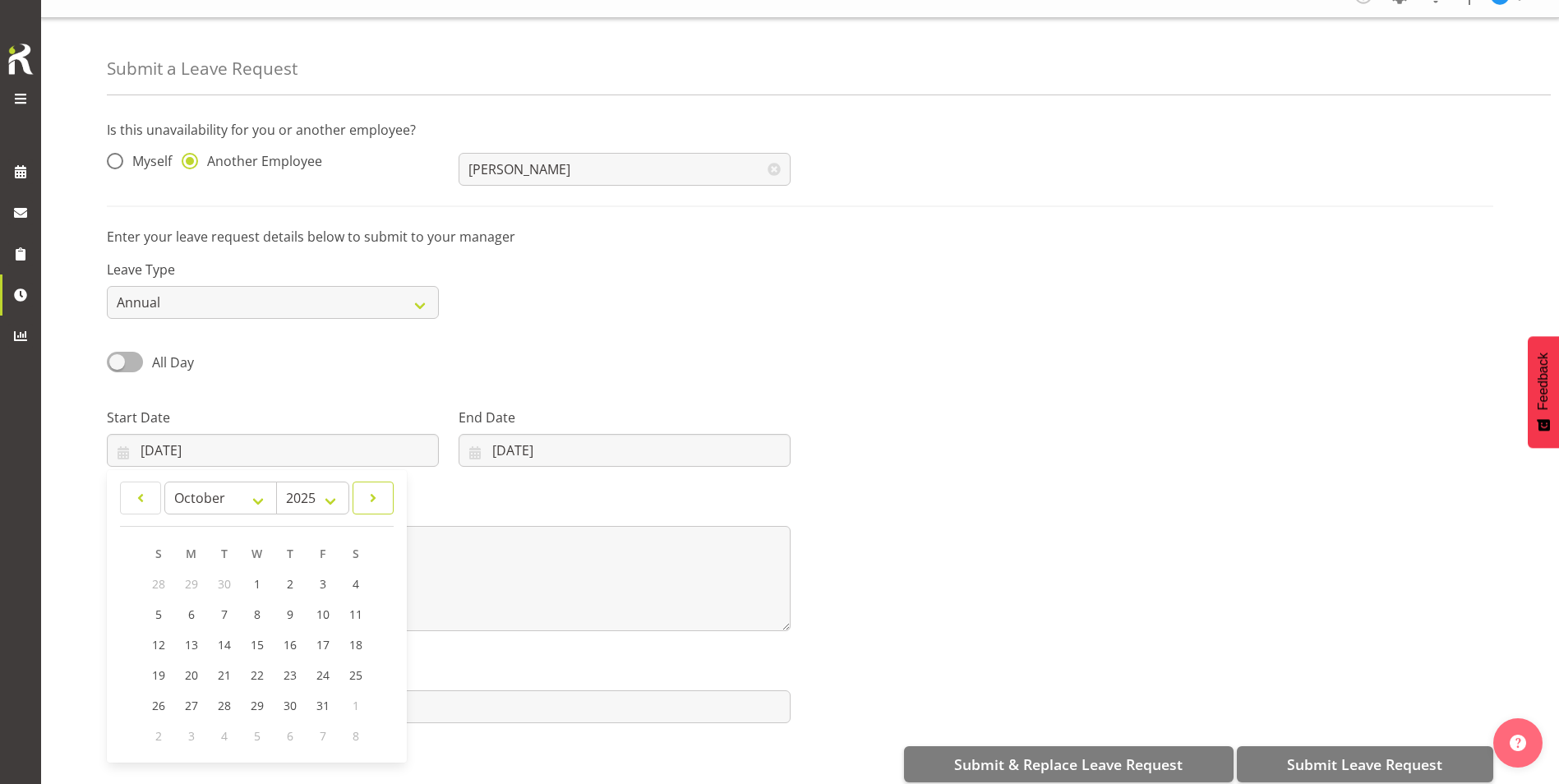
scroll to position [50, 0]
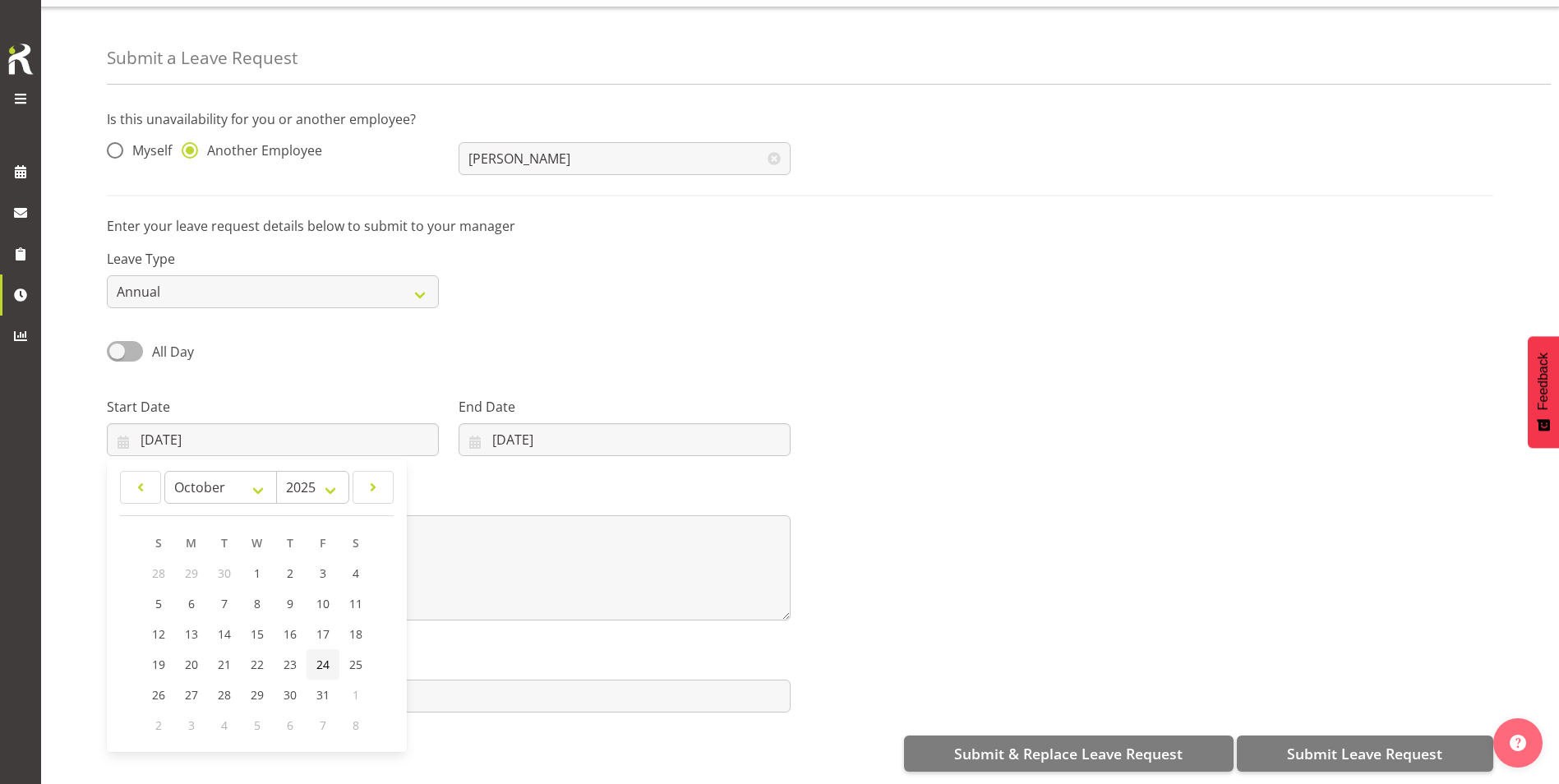
click at [325, 657] on span "24" at bounding box center [322, 665] width 13 height 16
type input "24/10/2025"
click at [553, 432] on input "17/09/2025" at bounding box center [624, 440] width 332 height 33
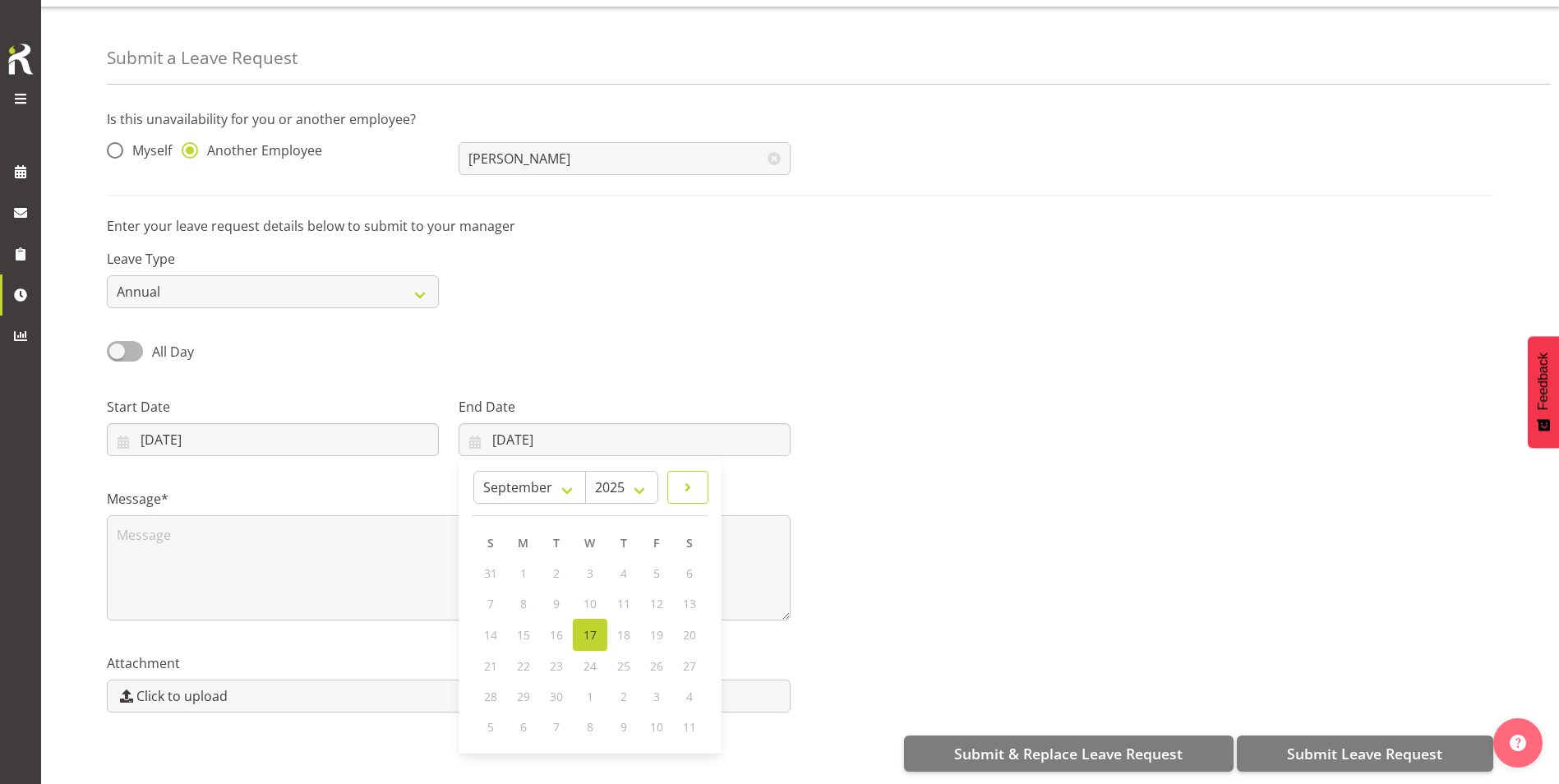
click at [690, 477] on span at bounding box center [688, 487] width 20 height 20
select select "9"
click at [652, 657] on span "24" at bounding box center [655, 665] width 13 height 16
type input "24/10/2025"
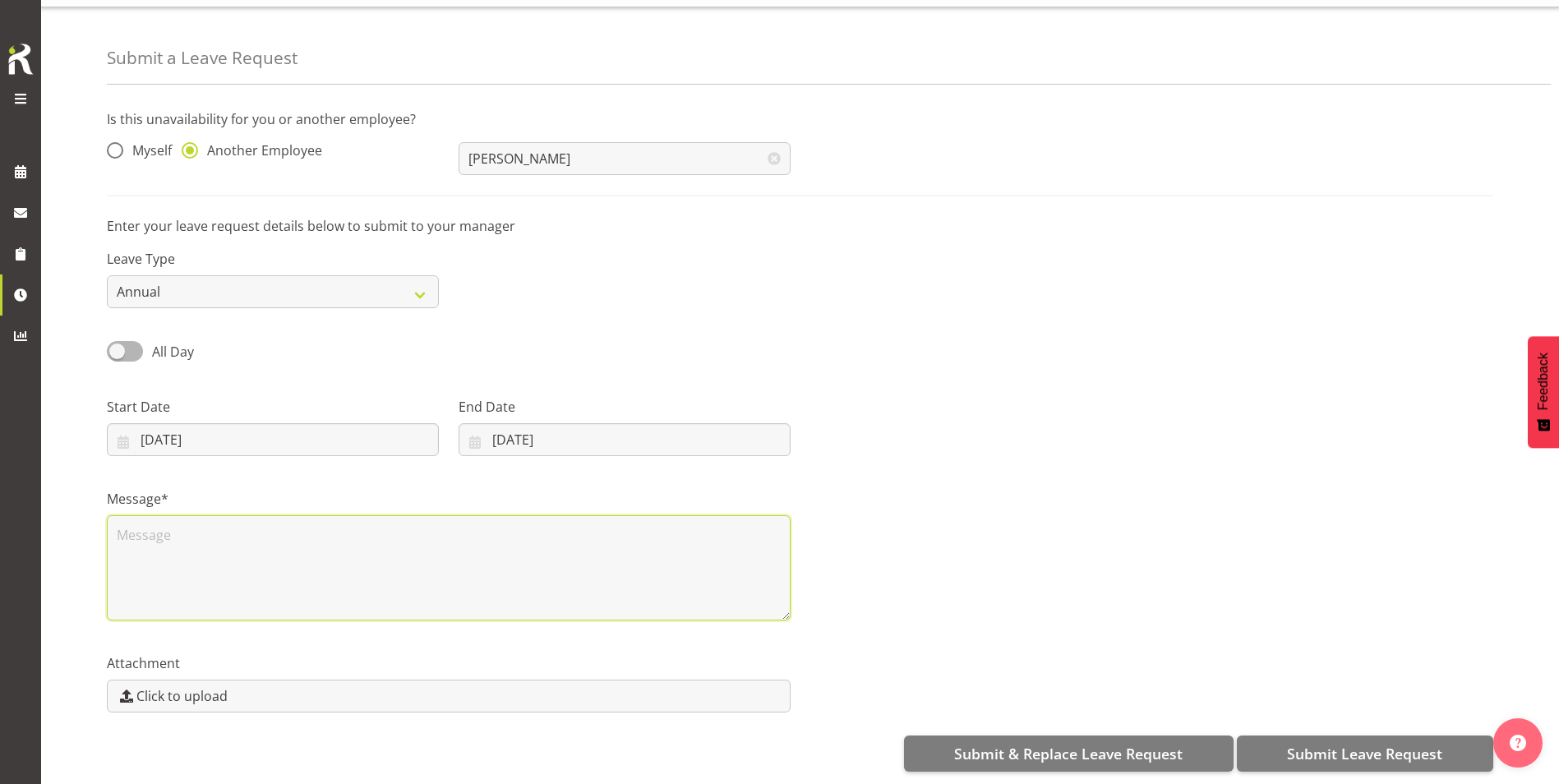
click at [183, 524] on textarea at bounding box center [449, 567] width 684 height 105
type textarea "On Leave"
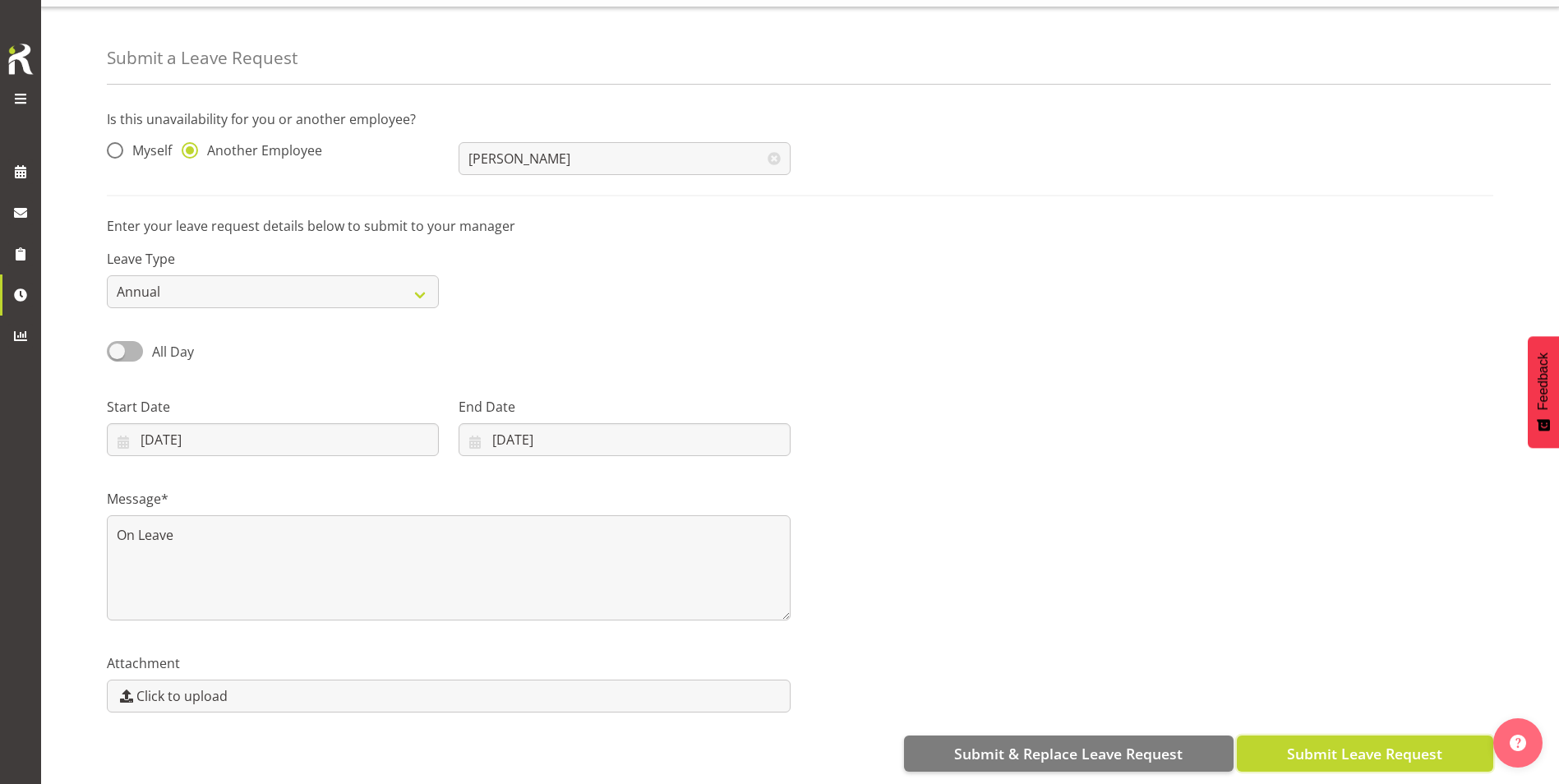
click at [1334, 744] on span "Submit Leave Request" at bounding box center [1365, 754] width 155 height 22
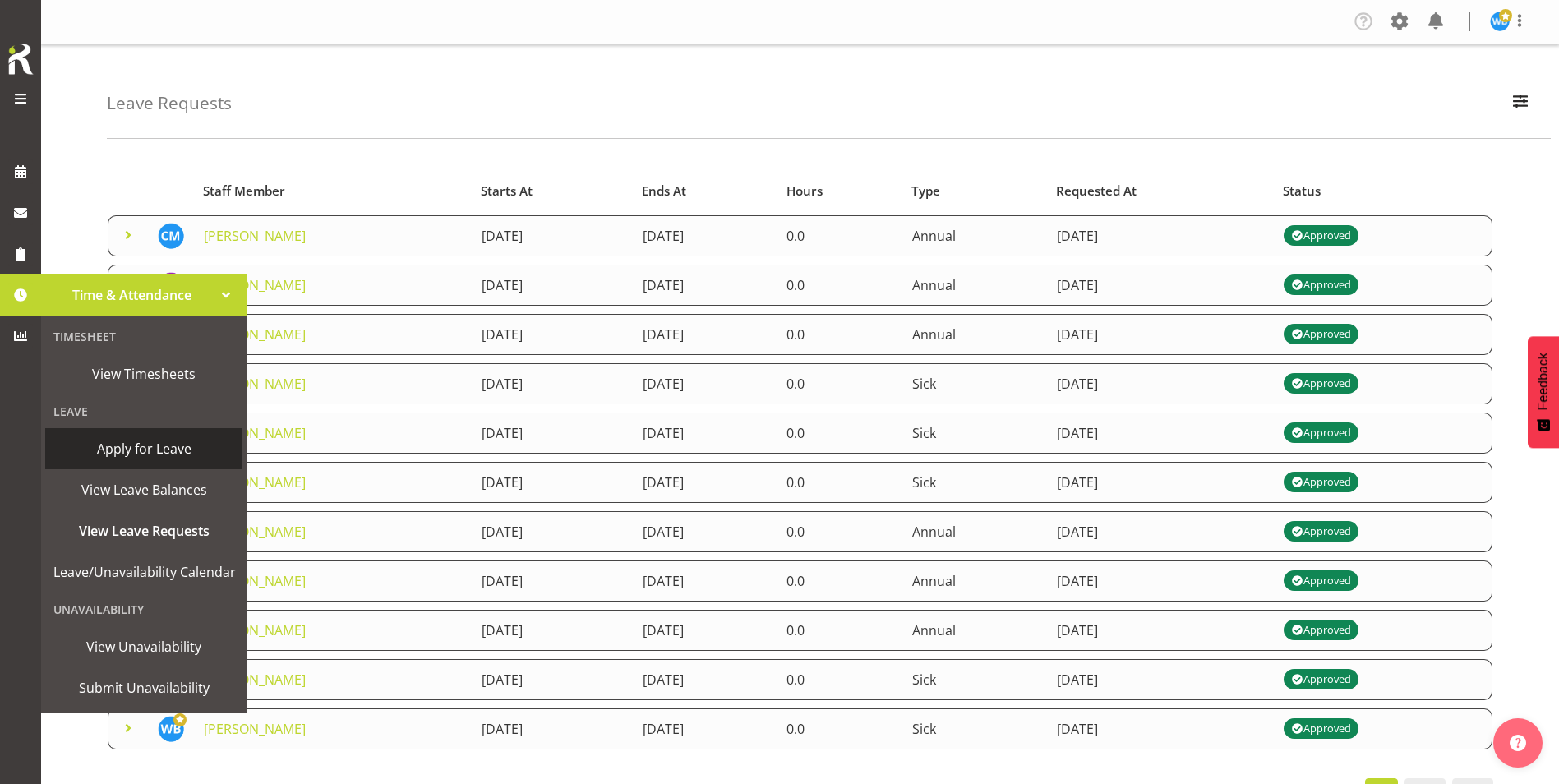
click at [155, 450] on span "Apply for Leave" at bounding box center [144, 449] width 181 height 24
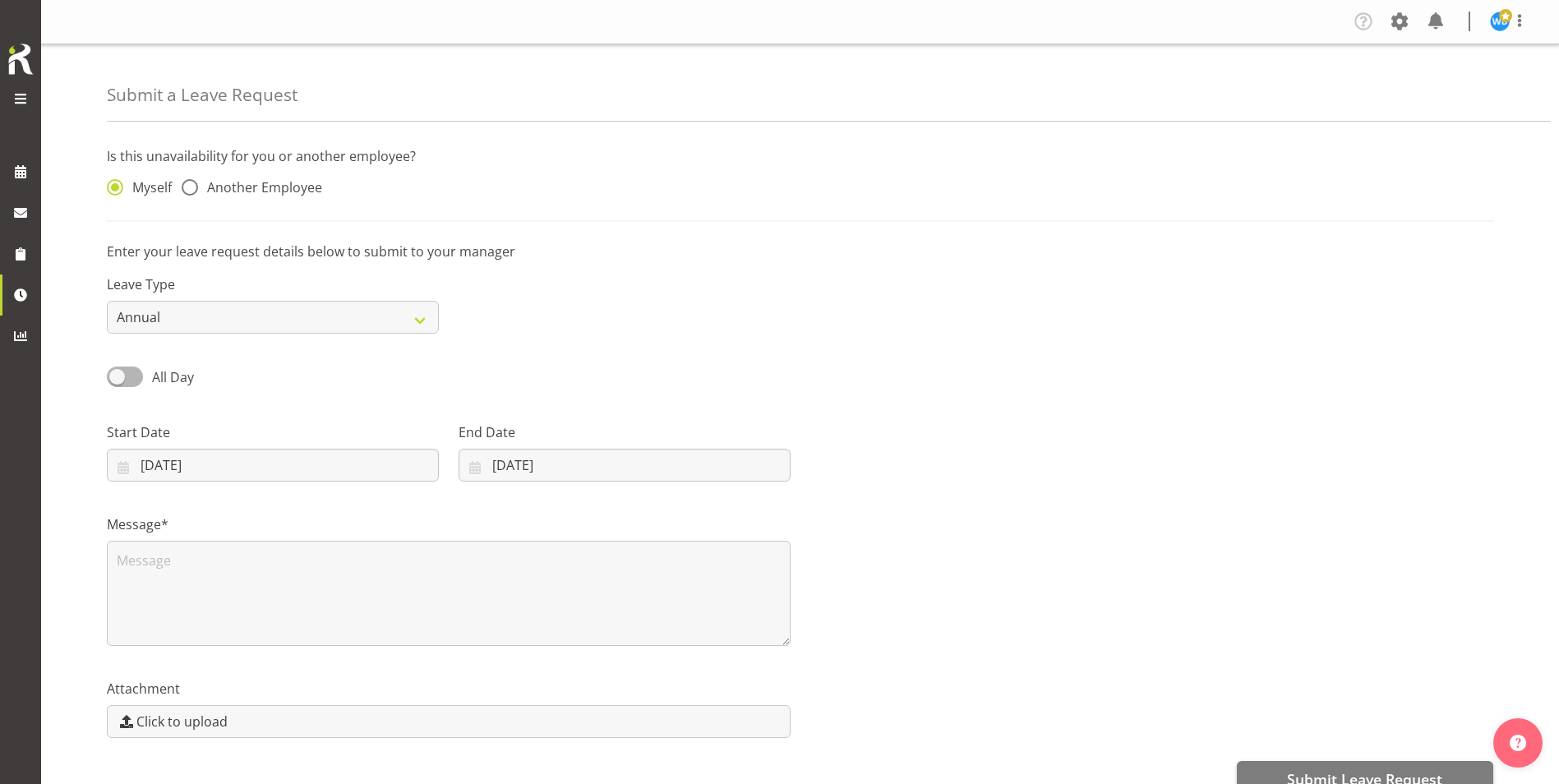
select select "8"
select select "2025"
click at [201, 470] on input "[DATE]" at bounding box center [273, 465] width 332 height 33
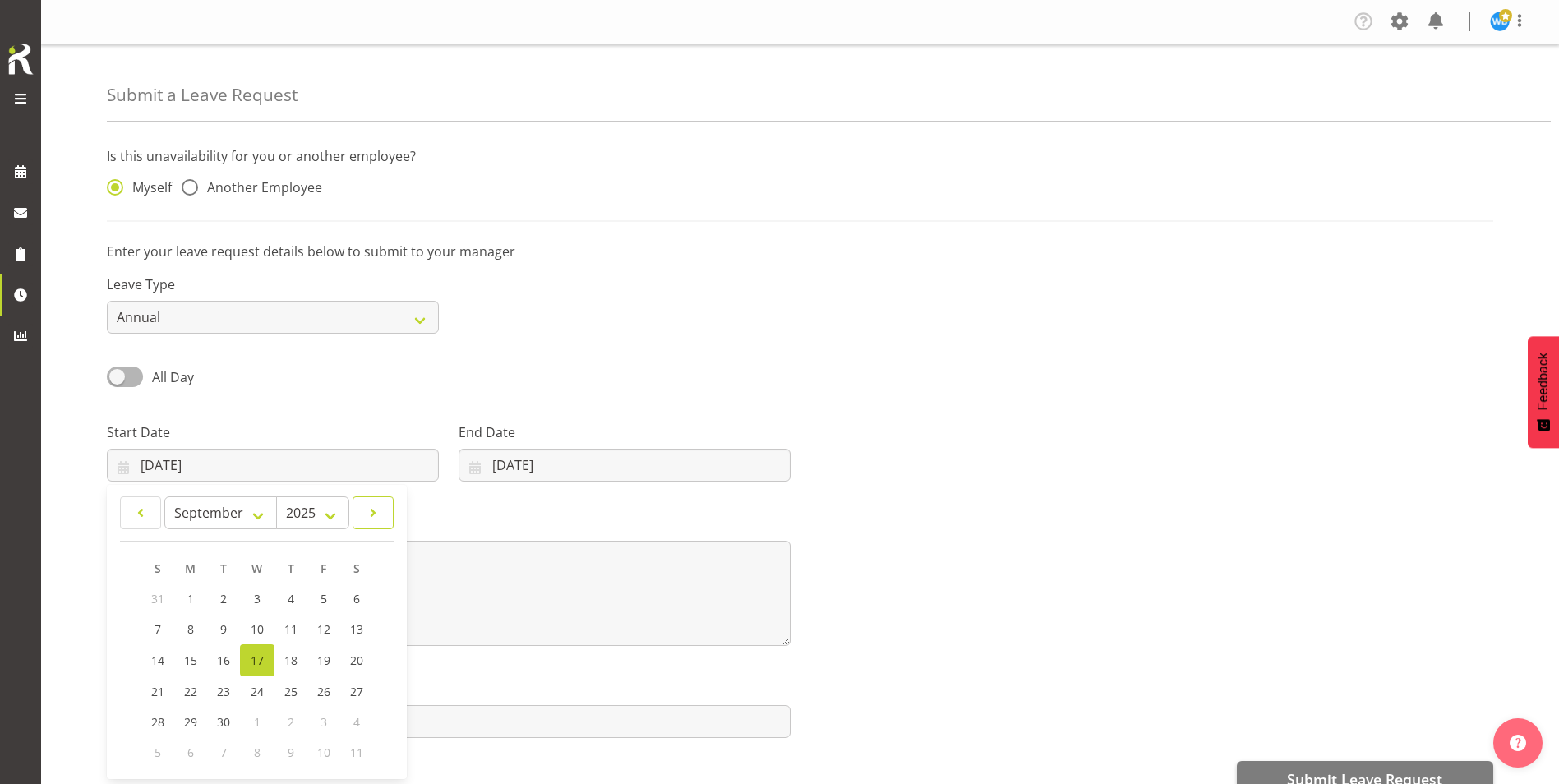
click at [368, 518] on span at bounding box center [373, 512] width 20 height 20
select select "9"
click at [285, 720] on span "30" at bounding box center [289, 720] width 13 height 16
type input "30/10/2025"
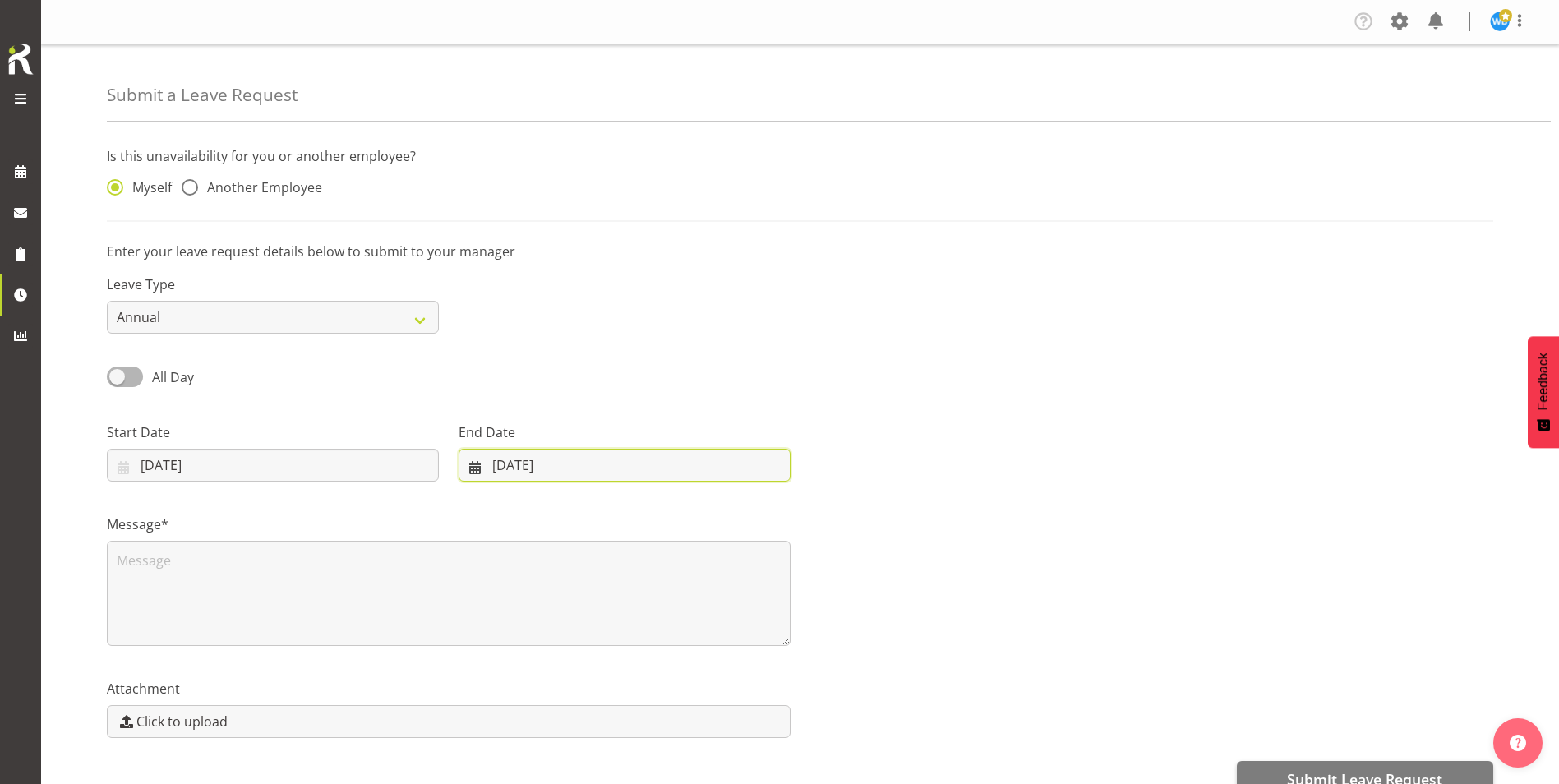
click at [607, 462] on input "[DATE]" at bounding box center [624, 465] width 332 height 33
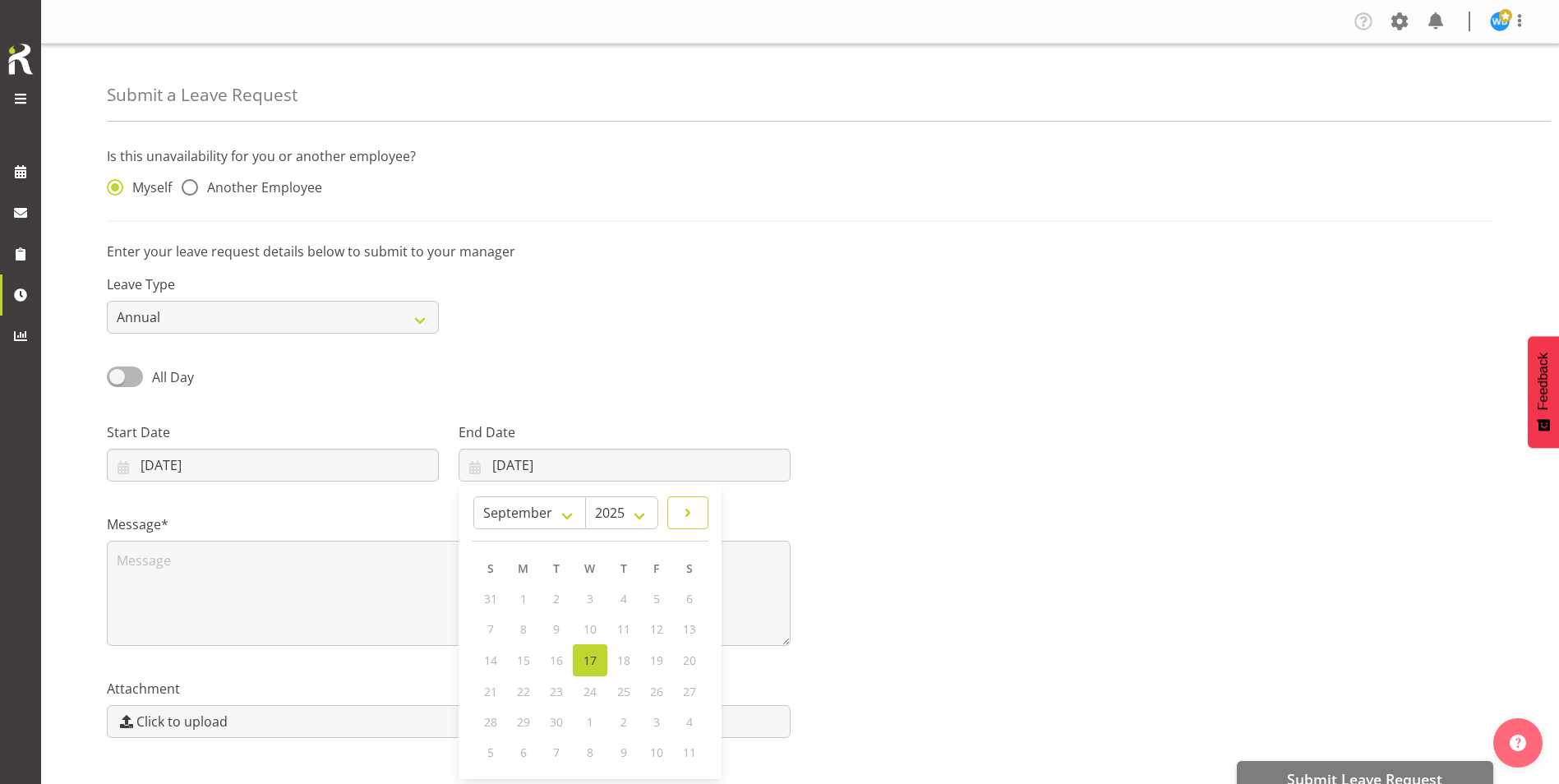
click at [687, 517] on span at bounding box center [688, 512] width 20 height 20
select select "9"
click at [654, 720] on span "31" at bounding box center [655, 720] width 13 height 16
type input "31/10/2025"
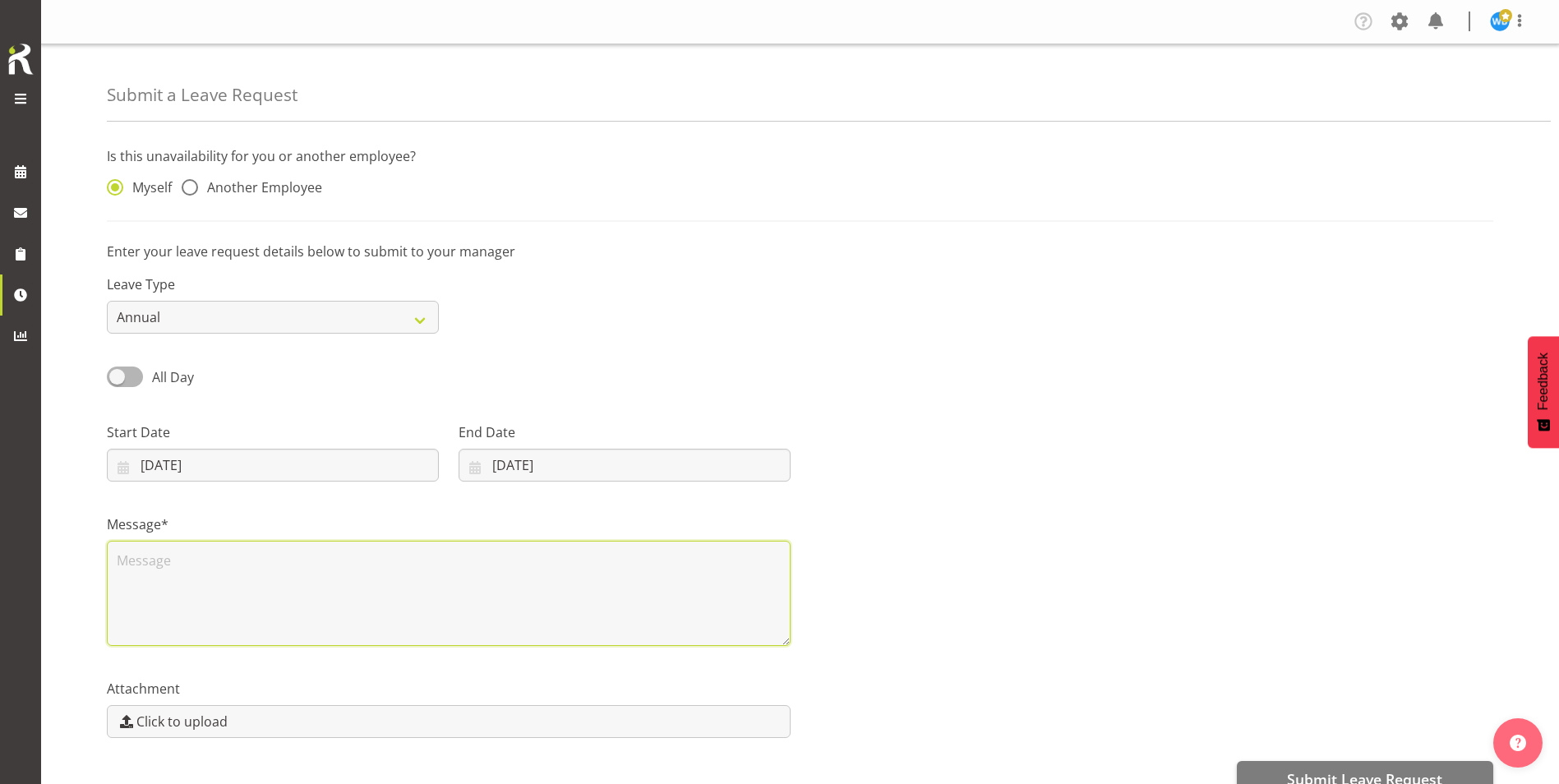
click at [180, 570] on textarea at bounding box center [449, 593] width 684 height 105
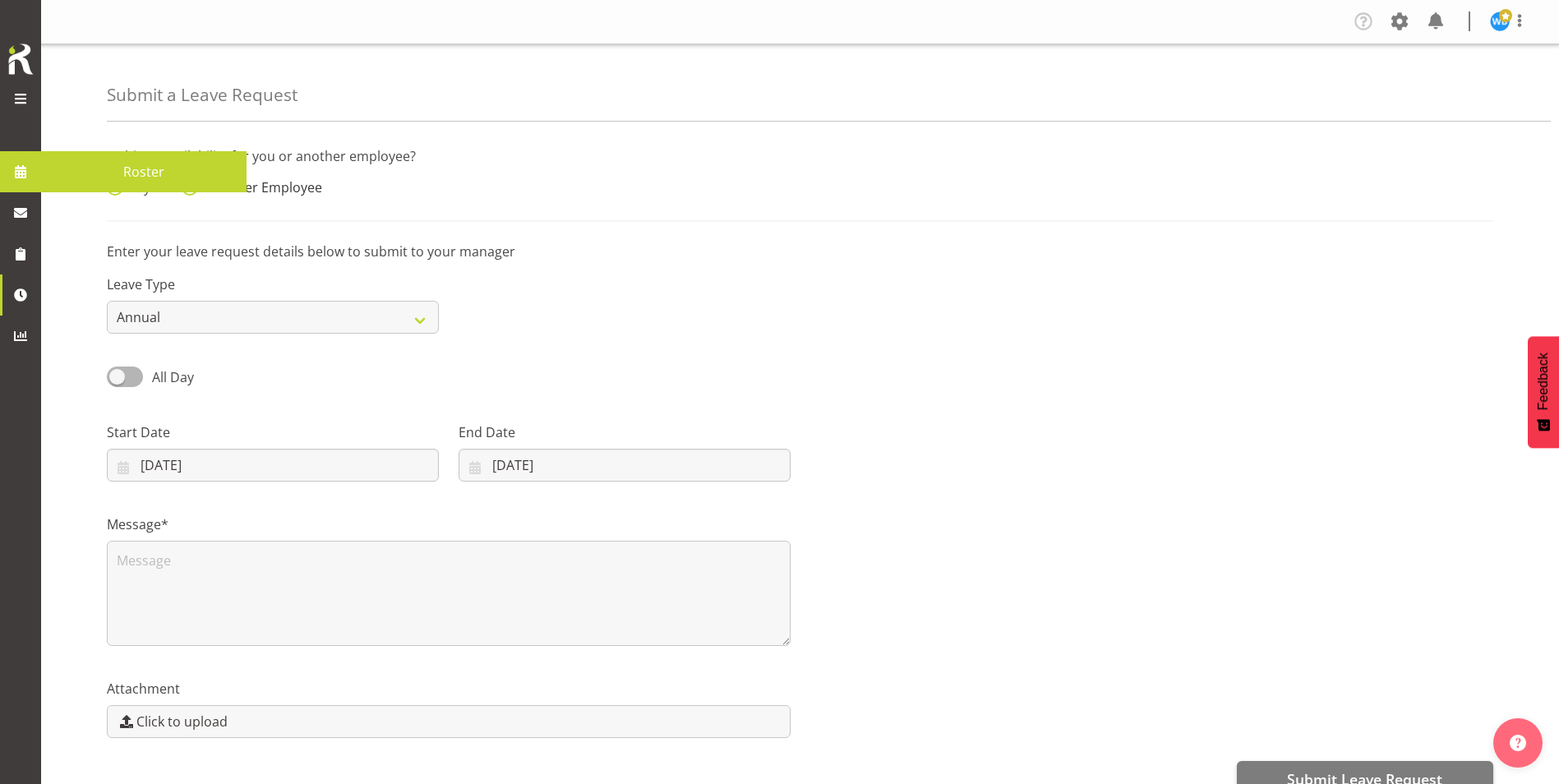
click at [254, 187] on span "Another Employee" at bounding box center [260, 187] width 124 height 17
click at [193, 187] on input "Another Employee" at bounding box center [186, 187] width 10 height 10
radio input "true"
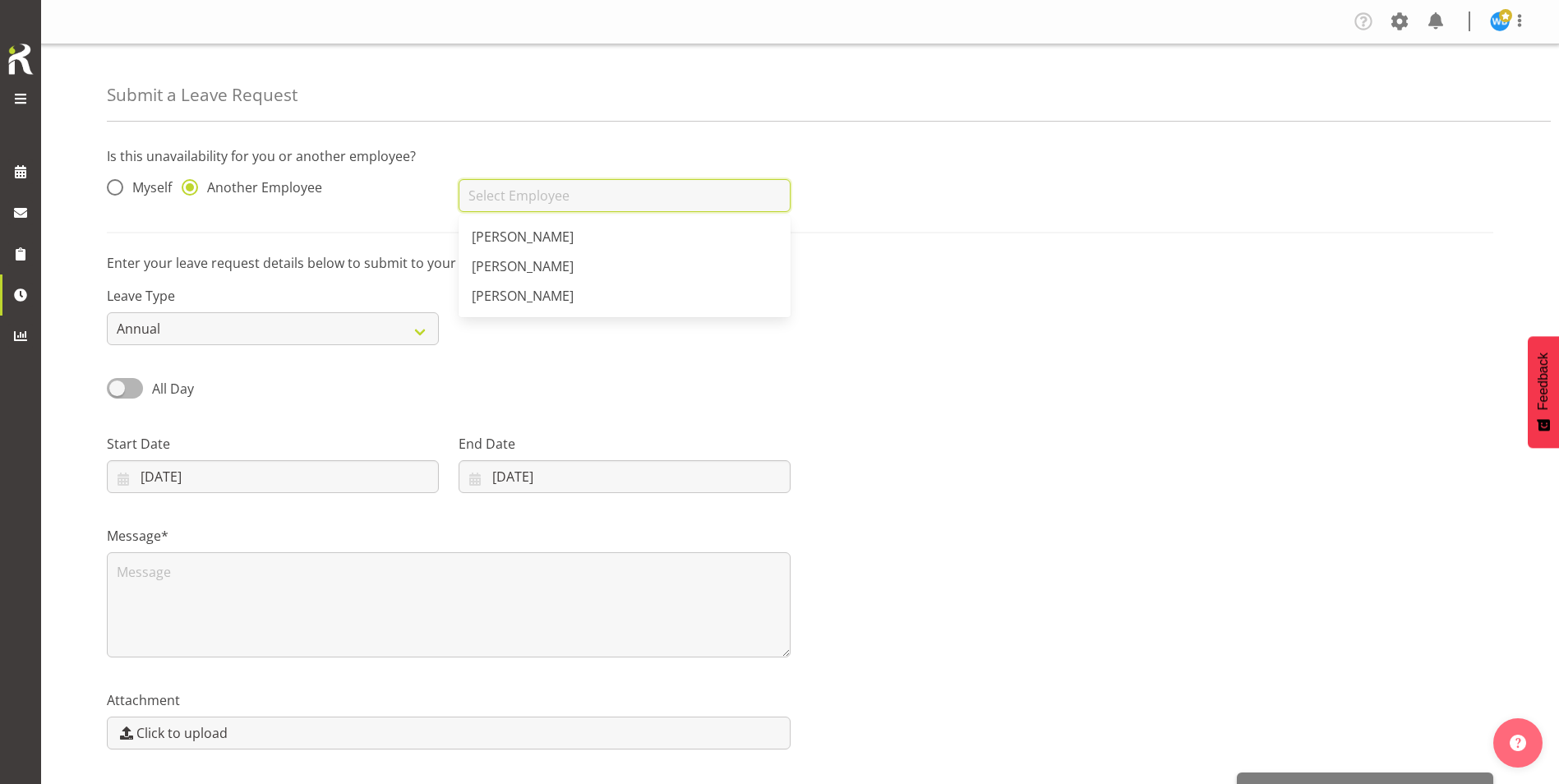
click at [505, 199] on input "text" at bounding box center [624, 196] width 332 height 33
drag, startPoint x: 529, startPoint y: 267, endPoint x: 495, endPoint y: 286, distance: 38.9
click at [527, 267] on span "[PERSON_NAME]" at bounding box center [522, 266] width 102 height 18
type input "[PERSON_NAME]"
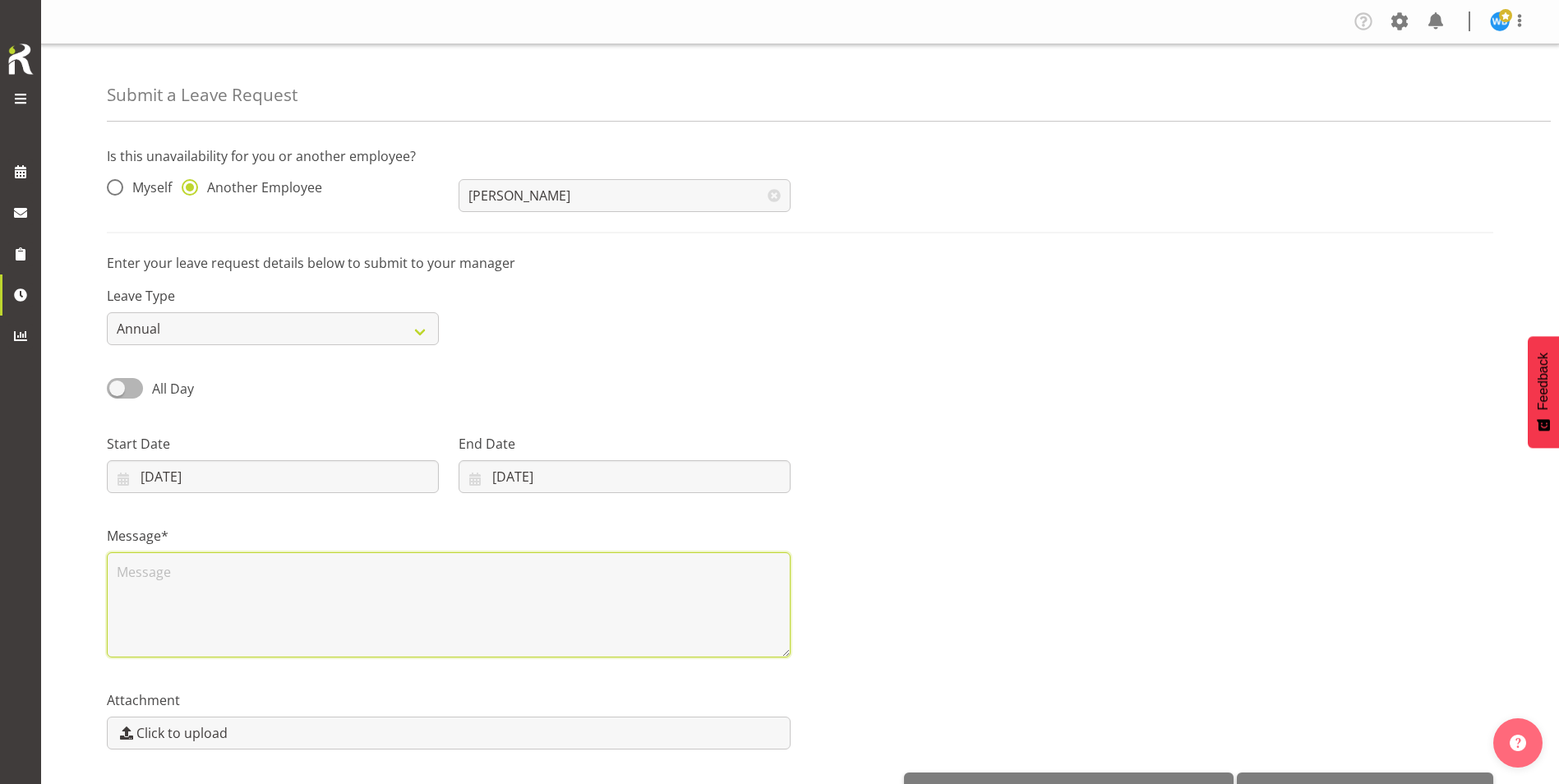
click at [194, 567] on textarea at bounding box center [449, 605] width 684 height 105
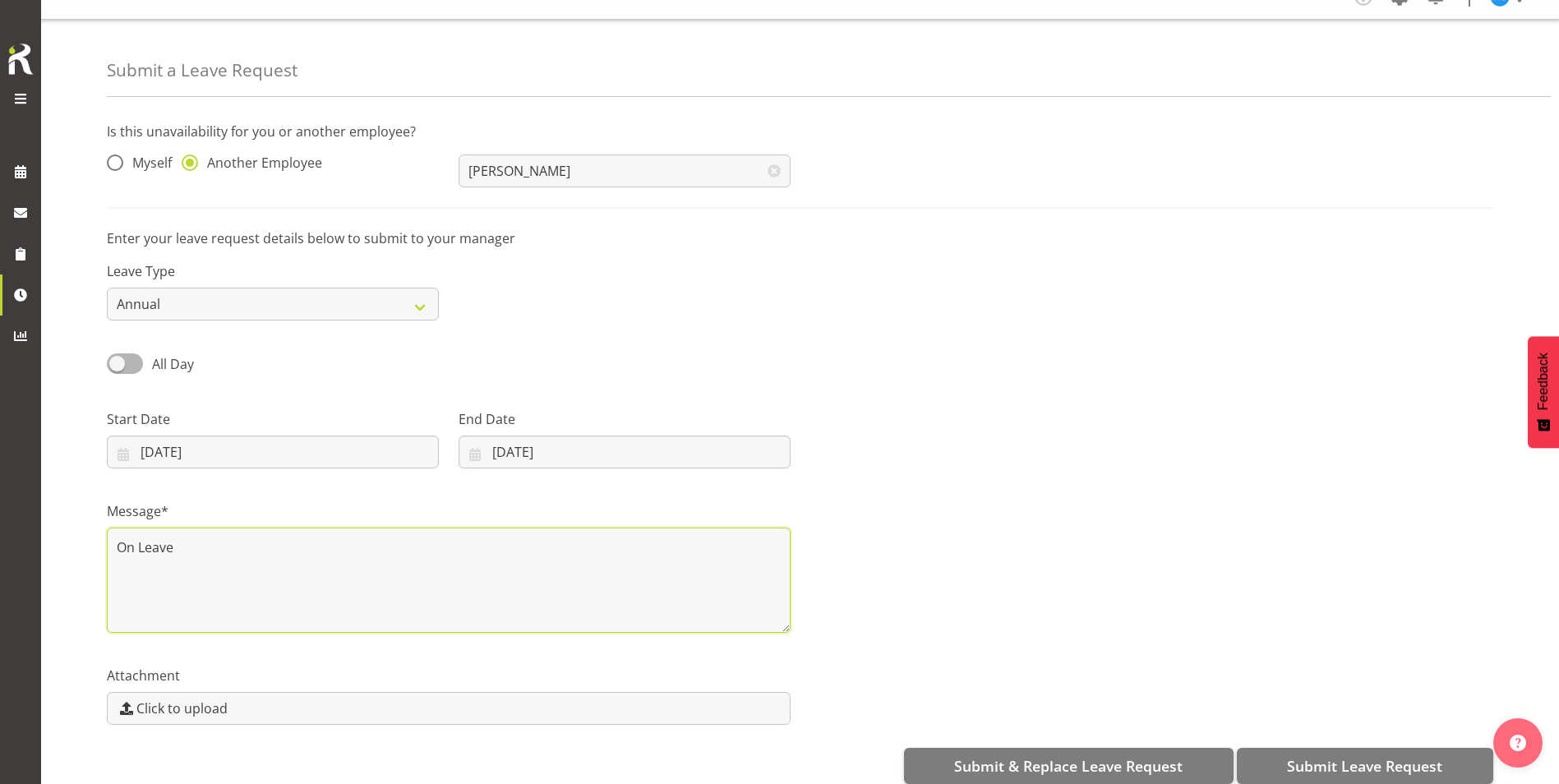
scroll to position [50, 0]
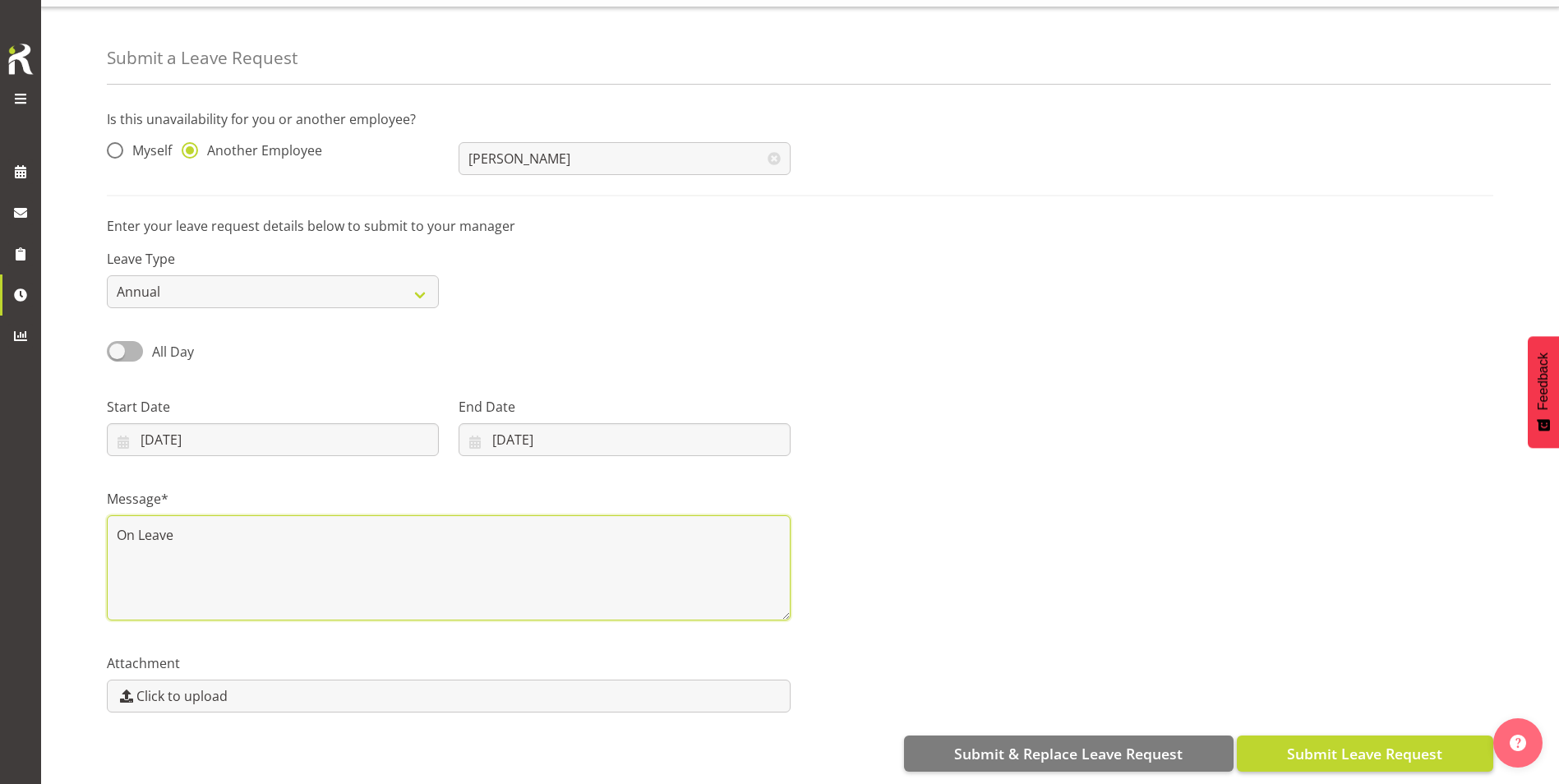
type textarea "On Leave"
click at [1338, 743] on span "Submit Leave Request" at bounding box center [1365, 754] width 155 height 22
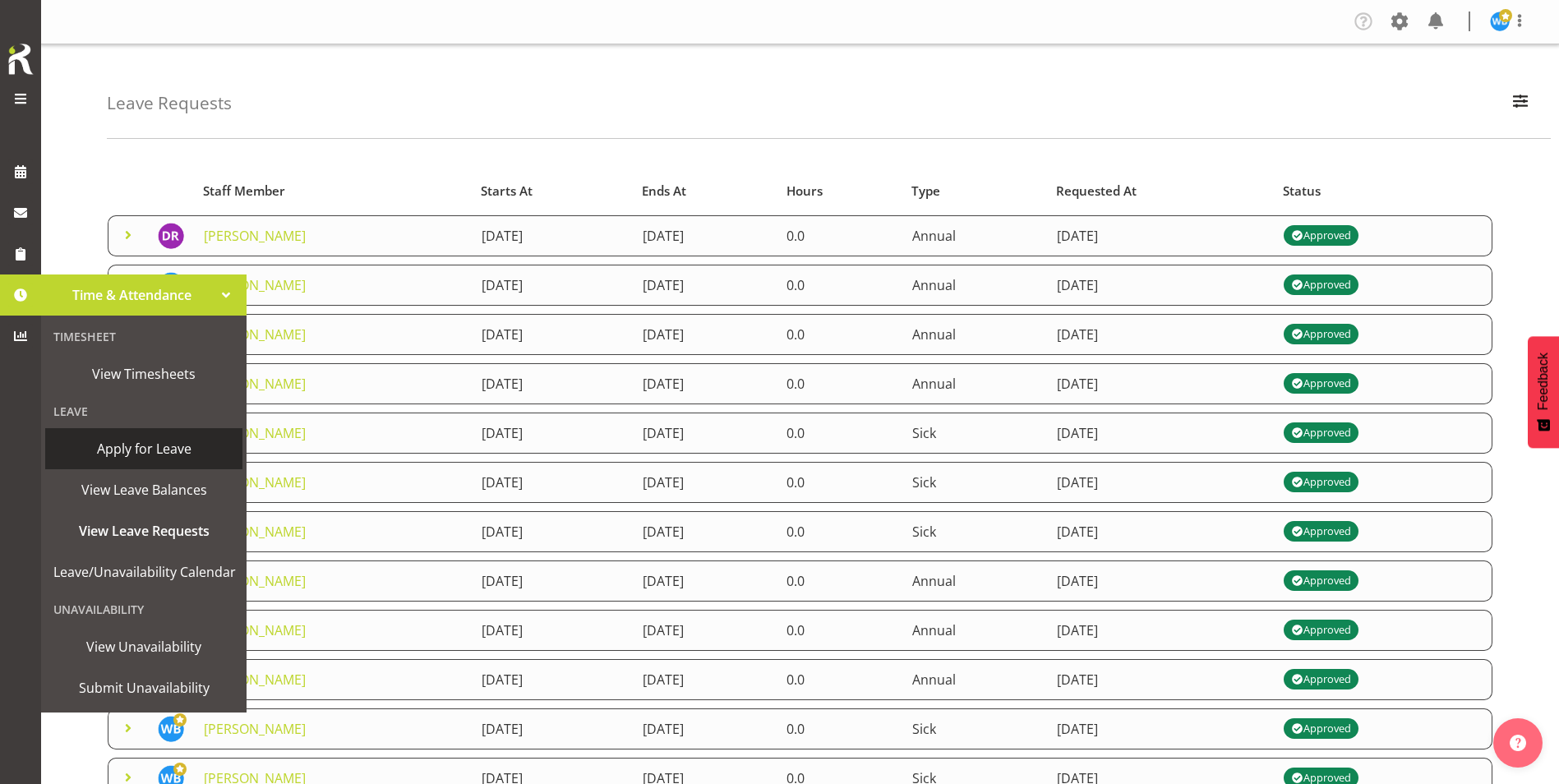
click at [153, 457] on span "Apply for Leave" at bounding box center [144, 449] width 181 height 24
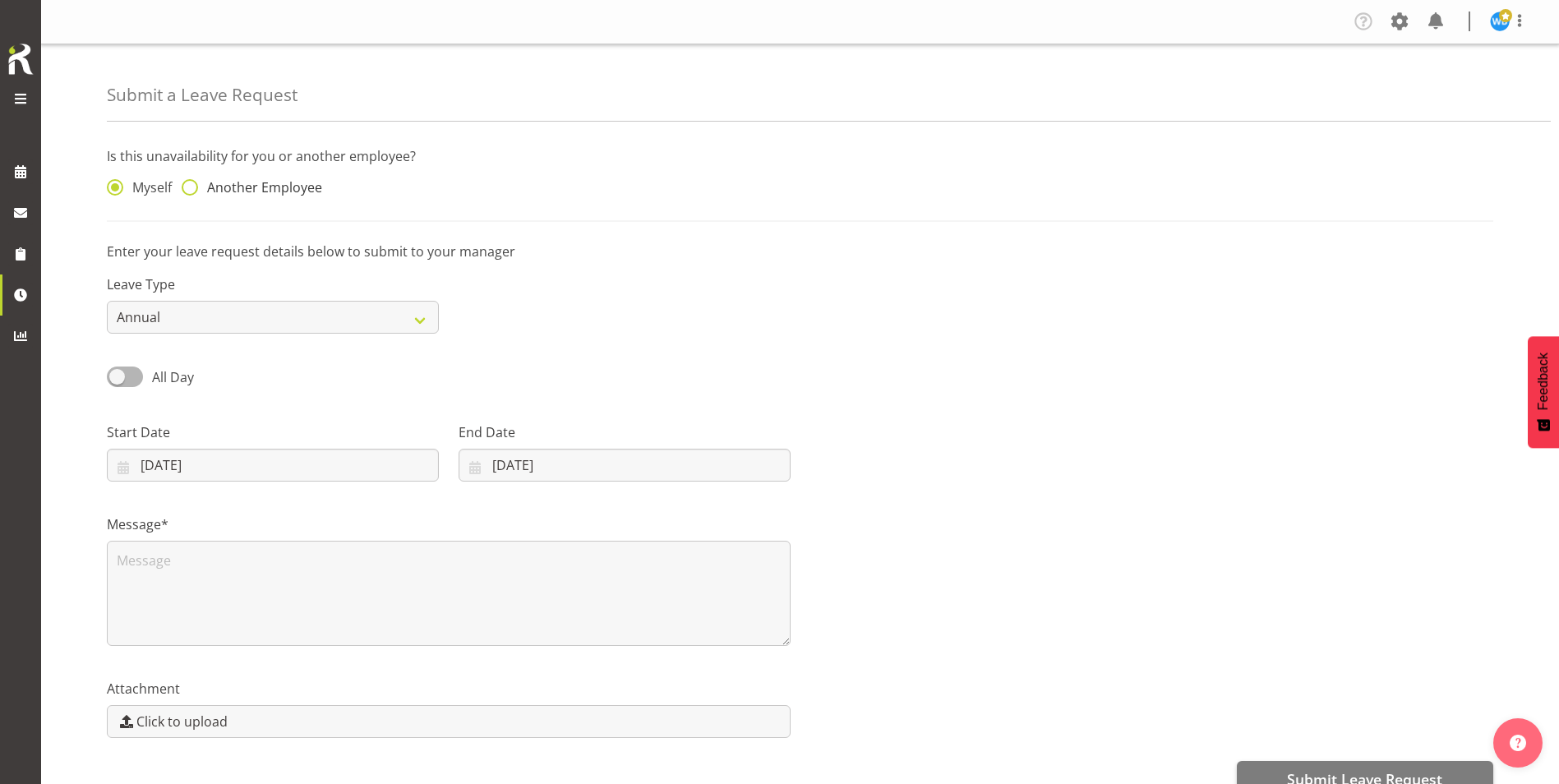
click at [274, 183] on span "Another Employee" at bounding box center [260, 187] width 124 height 17
click at [193, 183] on input "Another Employee" at bounding box center [186, 187] width 10 height 10
radio input "true"
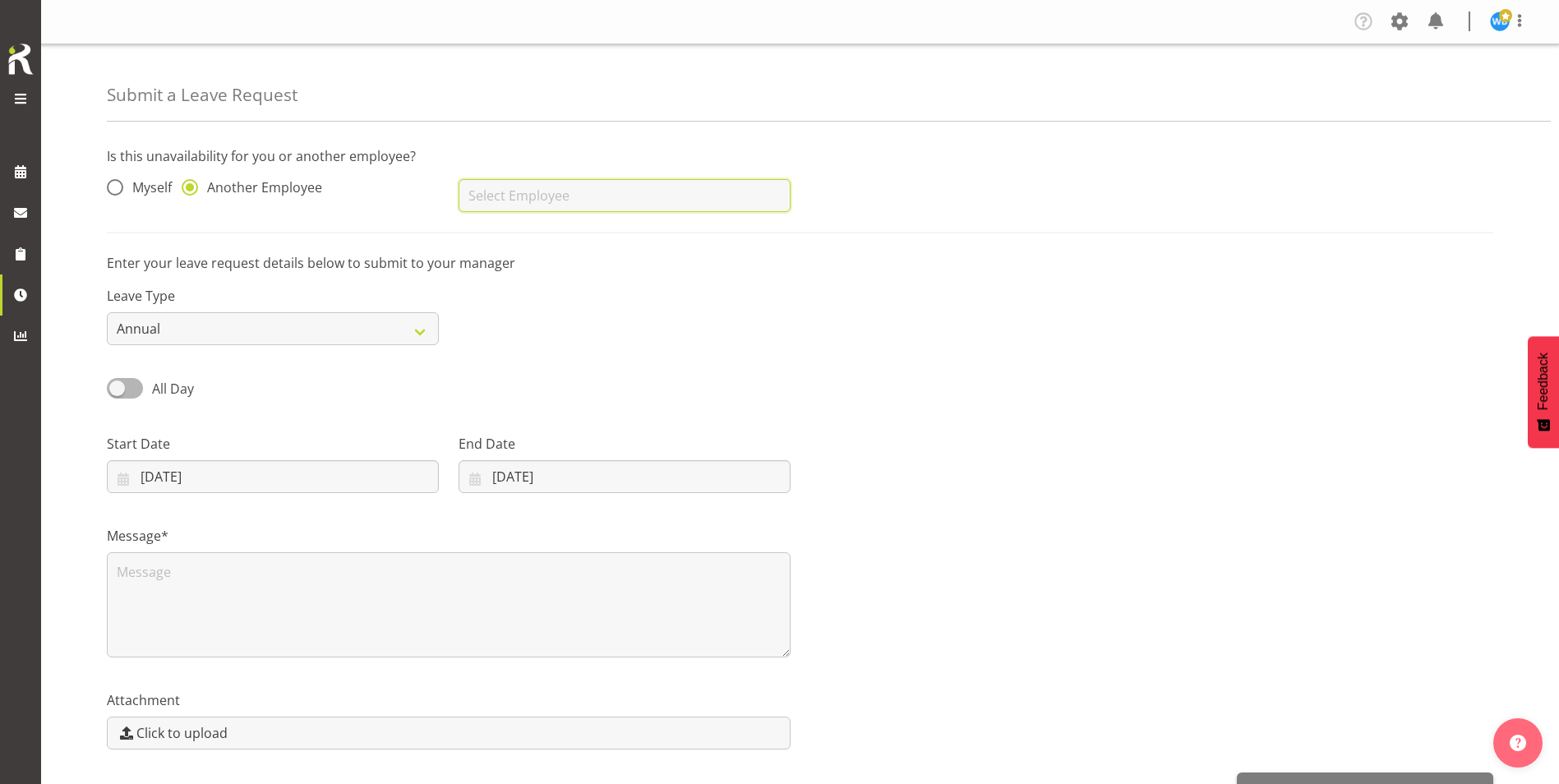
click at [509, 196] on input "text" at bounding box center [624, 196] width 332 height 33
click at [509, 244] on span "[PERSON_NAME]" at bounding box center [522, 236] width 102 height 18
type input "[PERSON_NAME]"
click at [208, 475] on input "[DATE]" at bounding box center [273, 476] width 332 height 33
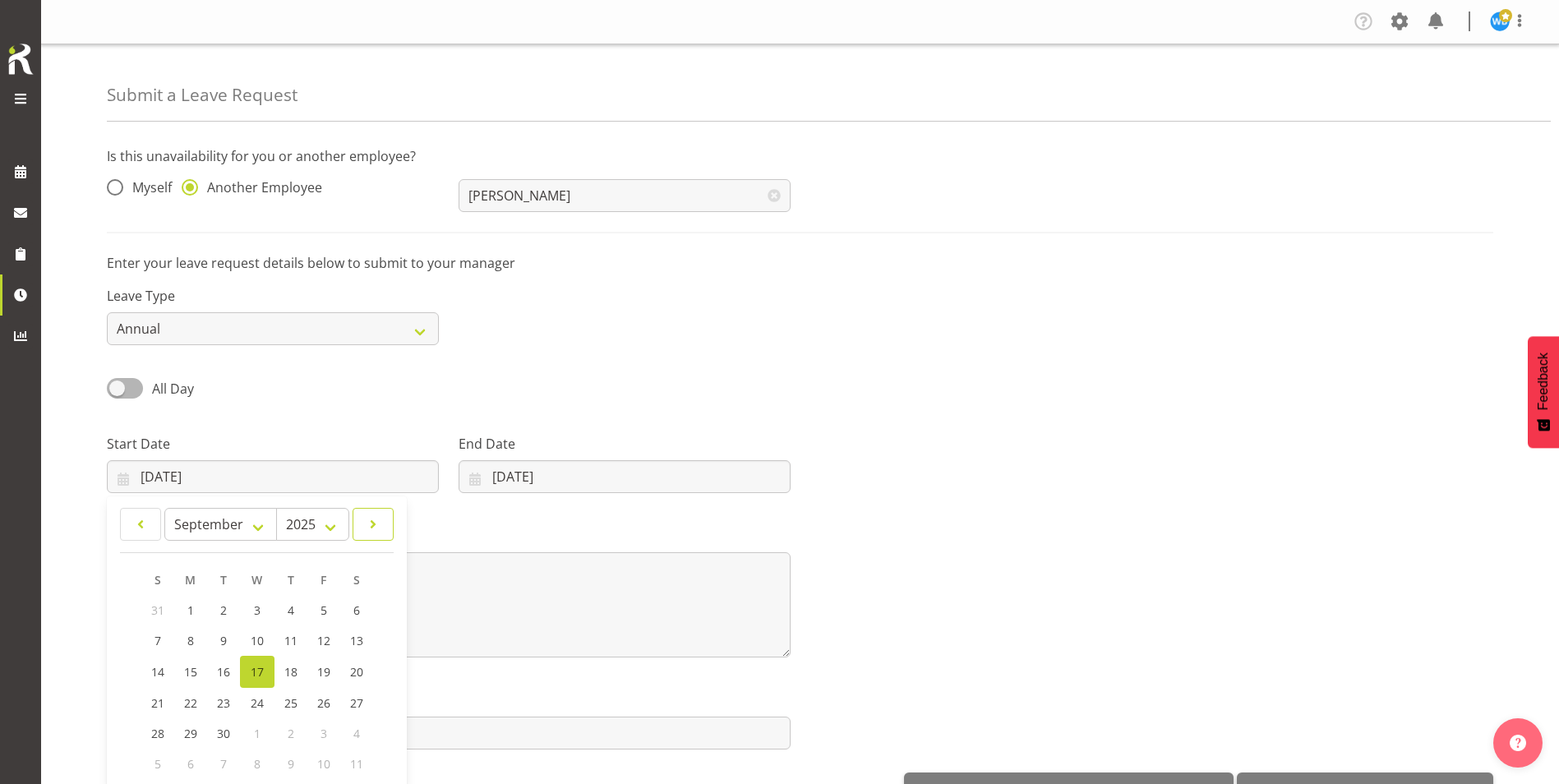
click at [378, 525] on span at bounding box center [373, 524] width 20 height 20
select select "11"
click at [290, 612] on span "4" at bounding box center [290, 610] width 7 height 16
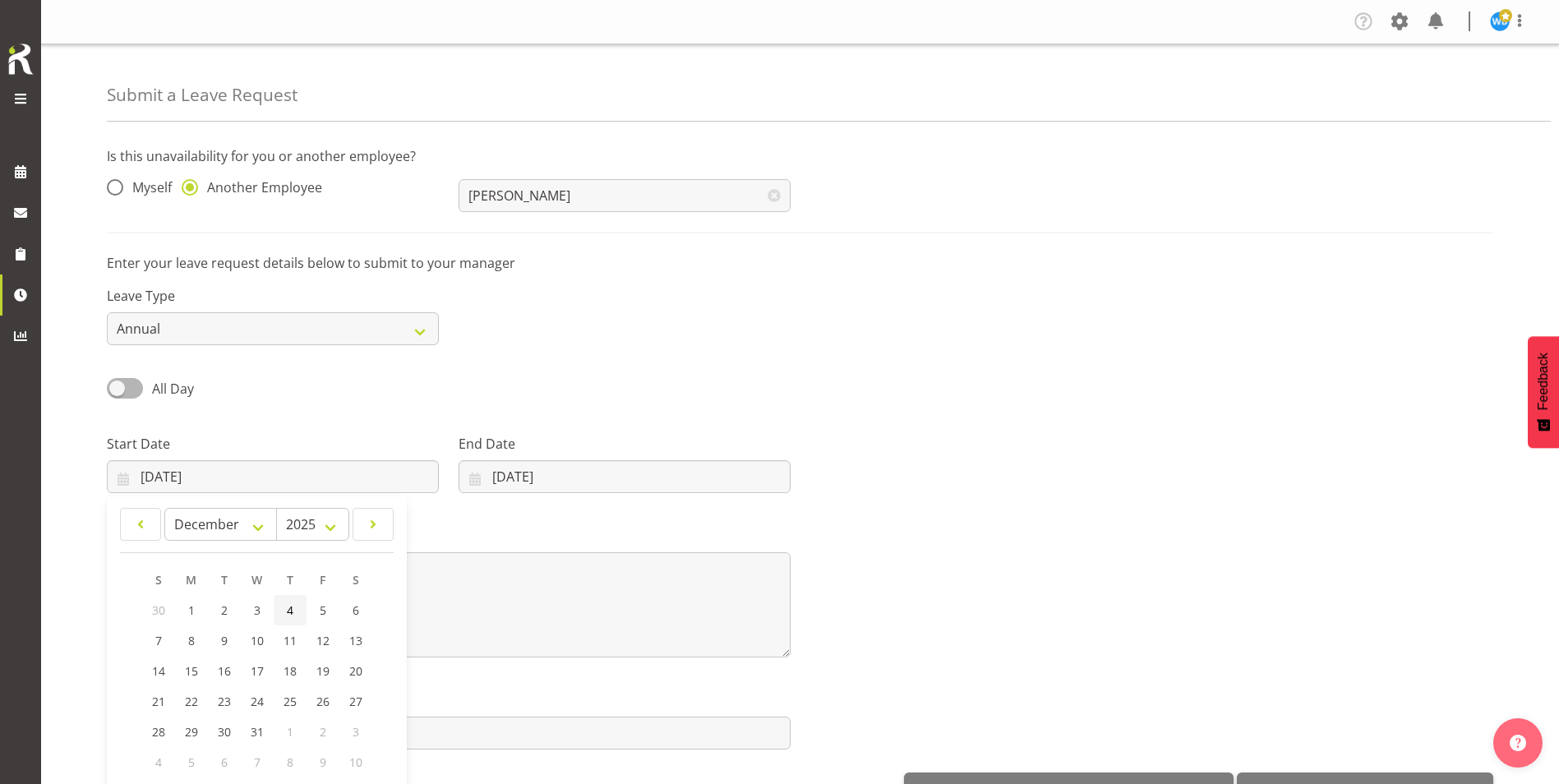
type input "04/12/2025"
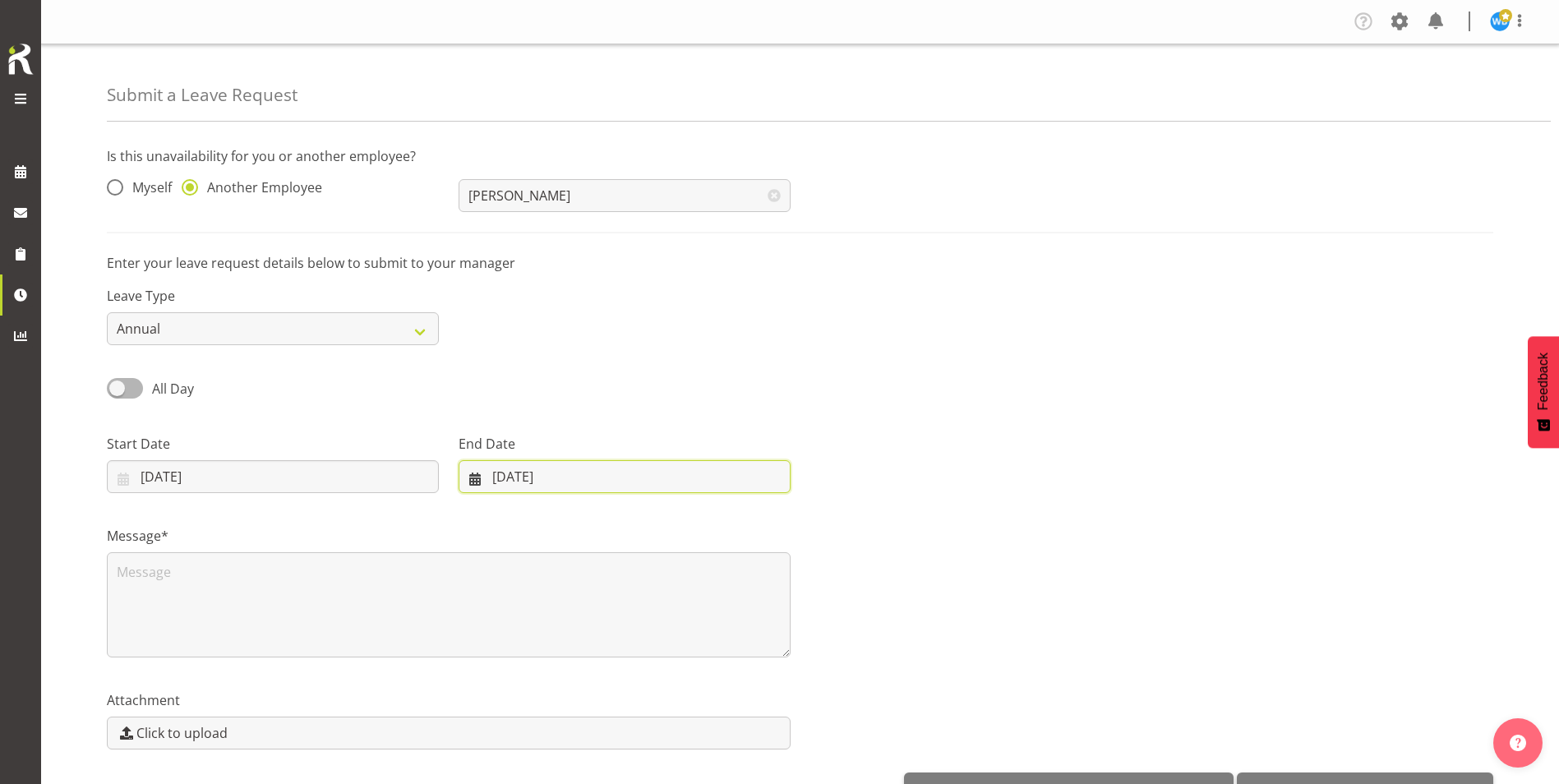
click at [548, 478] on input "17/09/2025" at bounding box center [624, 476] width 332 height 33
click at [699, 524] on link at bounding box center [688, 524] width 41 height 33
click at [698, 524] on link at bounding box center [688, 524] width 41 height 33
select select "11"
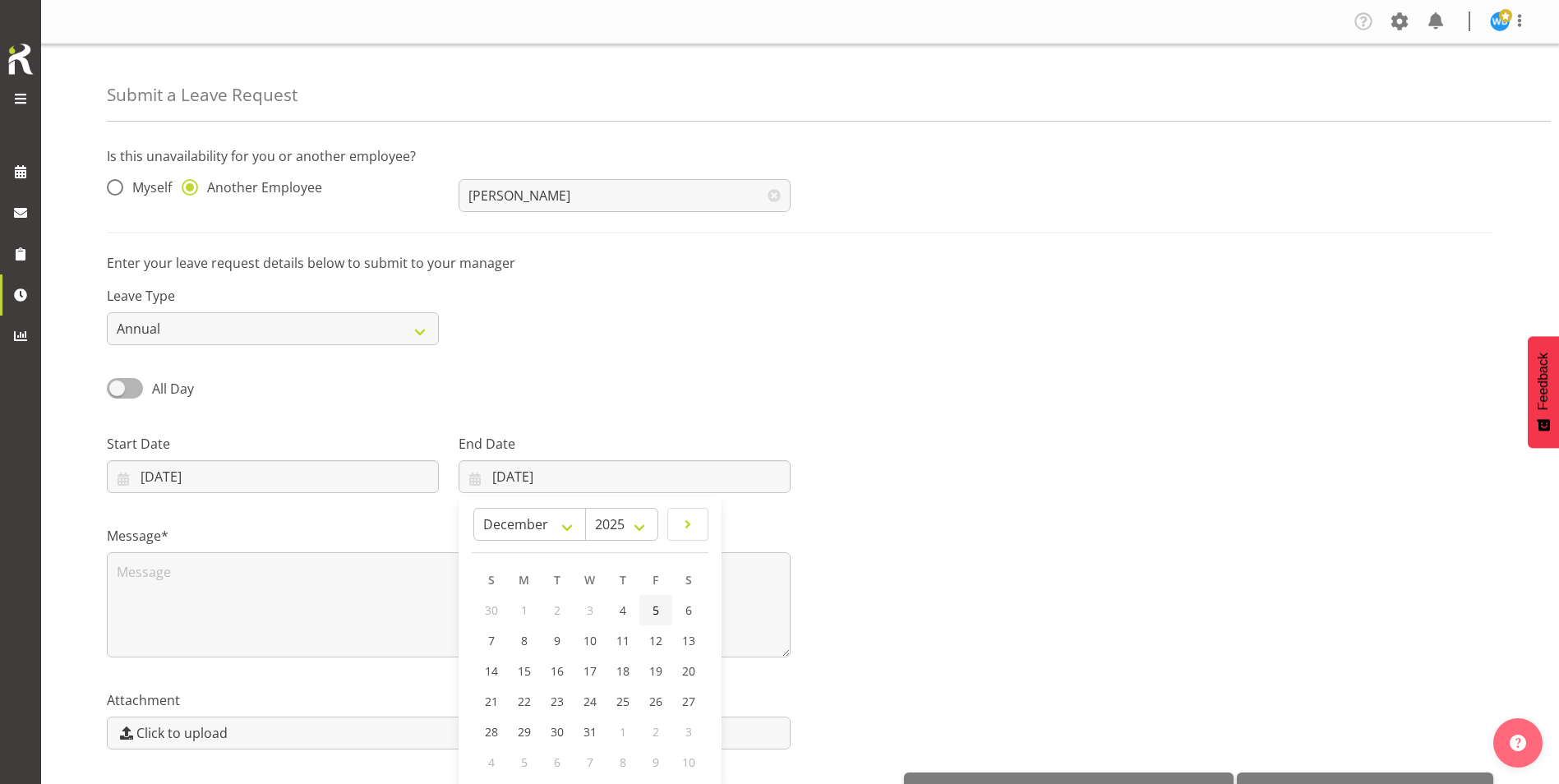
click at [649, 609] on link "5" at bounding box center [656, 610] width 33 height 30
type input "05/12/2025"
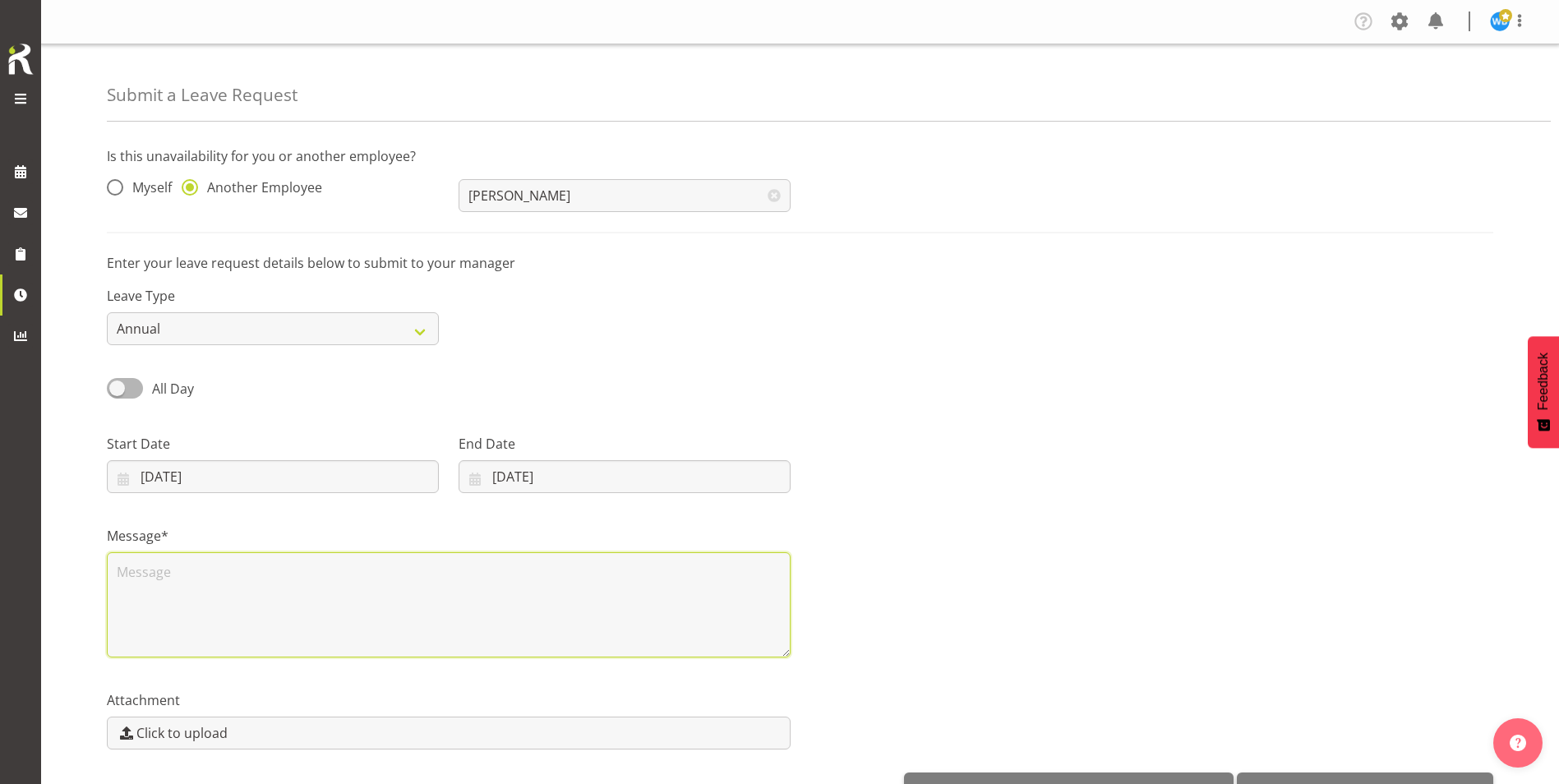
click at [318, 577] on textarea at bounding box center [449, 605] width 684 height 105
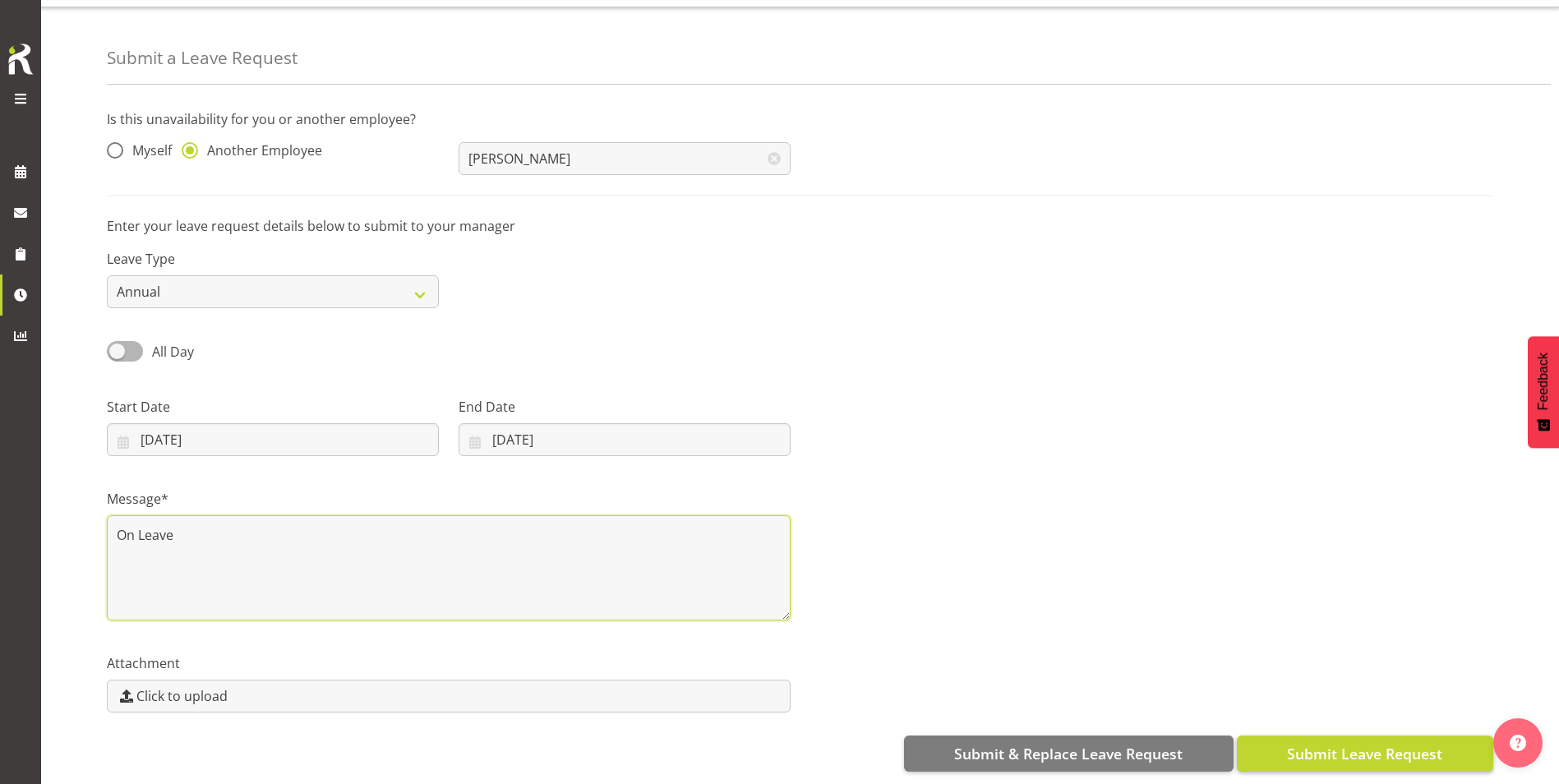
type textarea "On Leave"
click at [1336, 747] on span "Submit Leave Request" at bounding box center [1365, 754] width 155 height 22
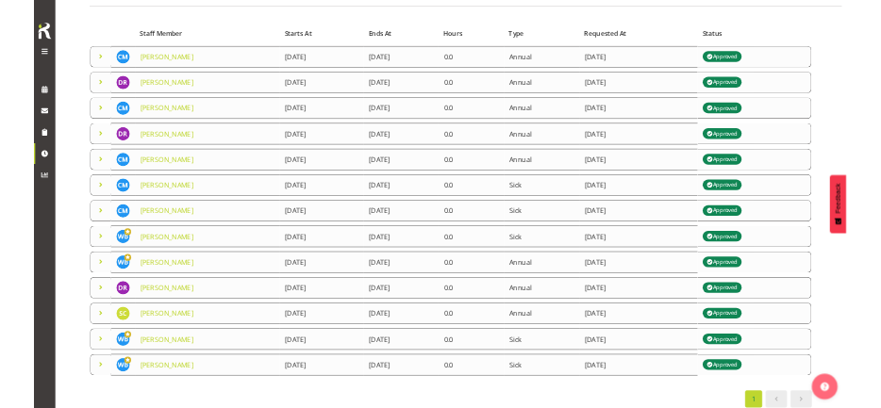
scroll to position [173, 0]
